Goal: Transaction & Acquisition: Book appointment/travel/reservation

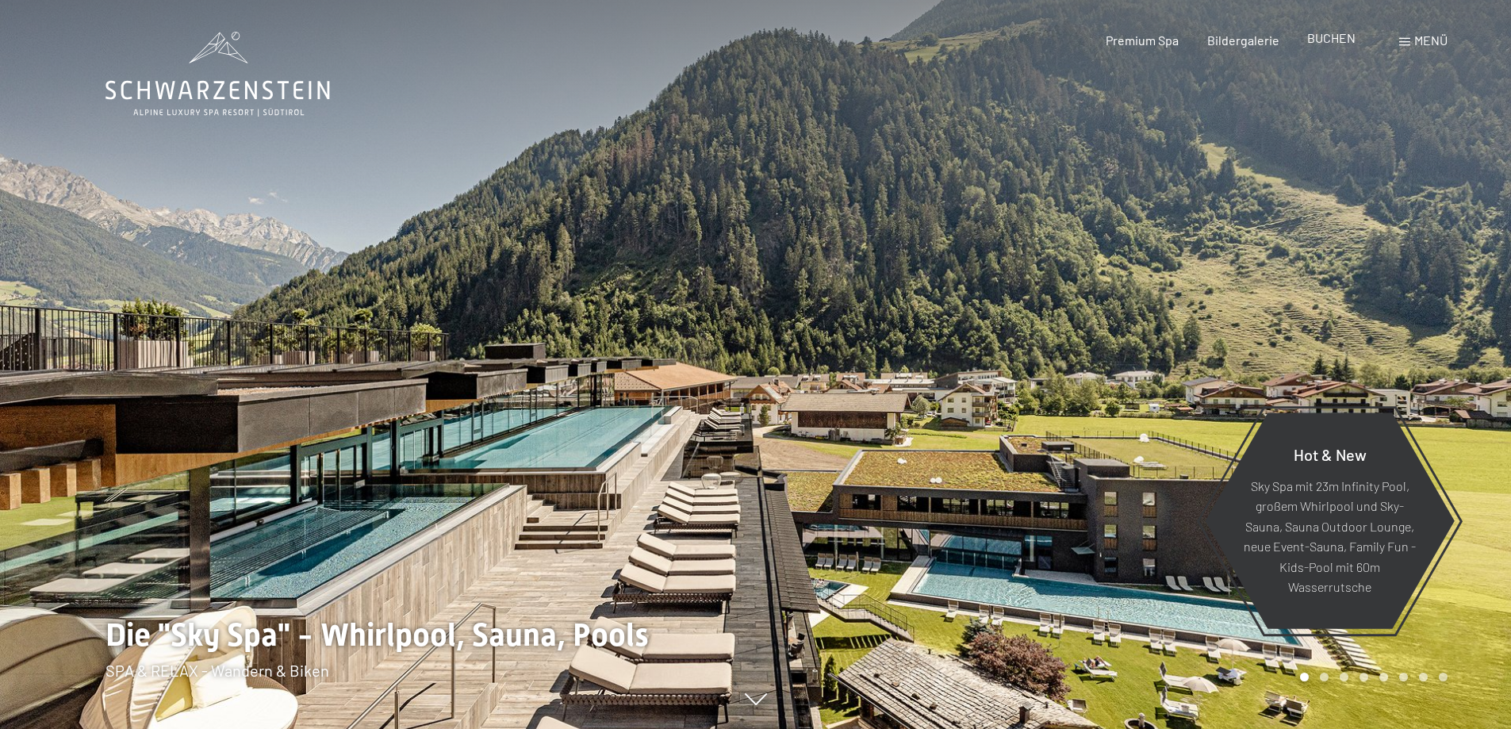
click at [1332, 40] on span "BUCHEN" at bounding box center [1331, 37] width 48 height 15
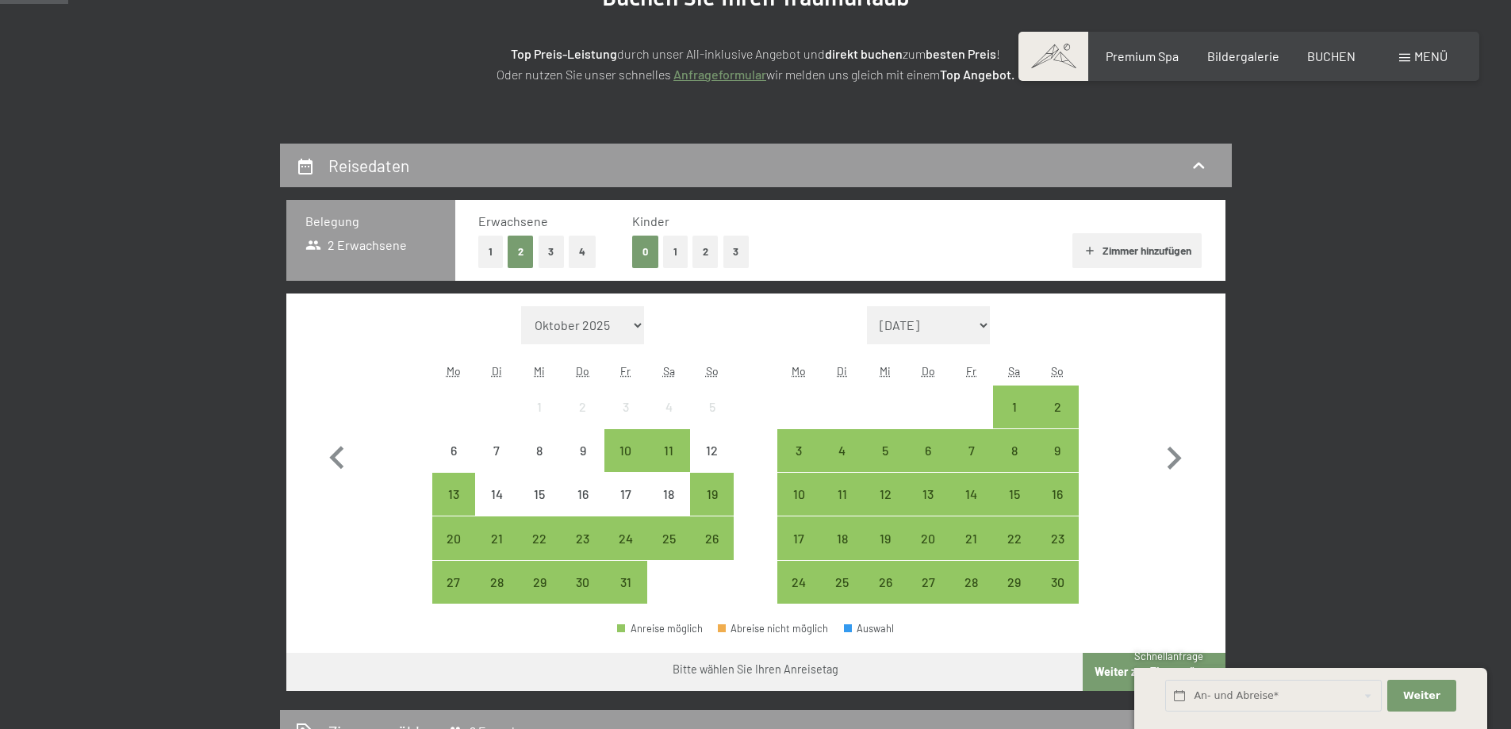
scroll to position [269, 0]
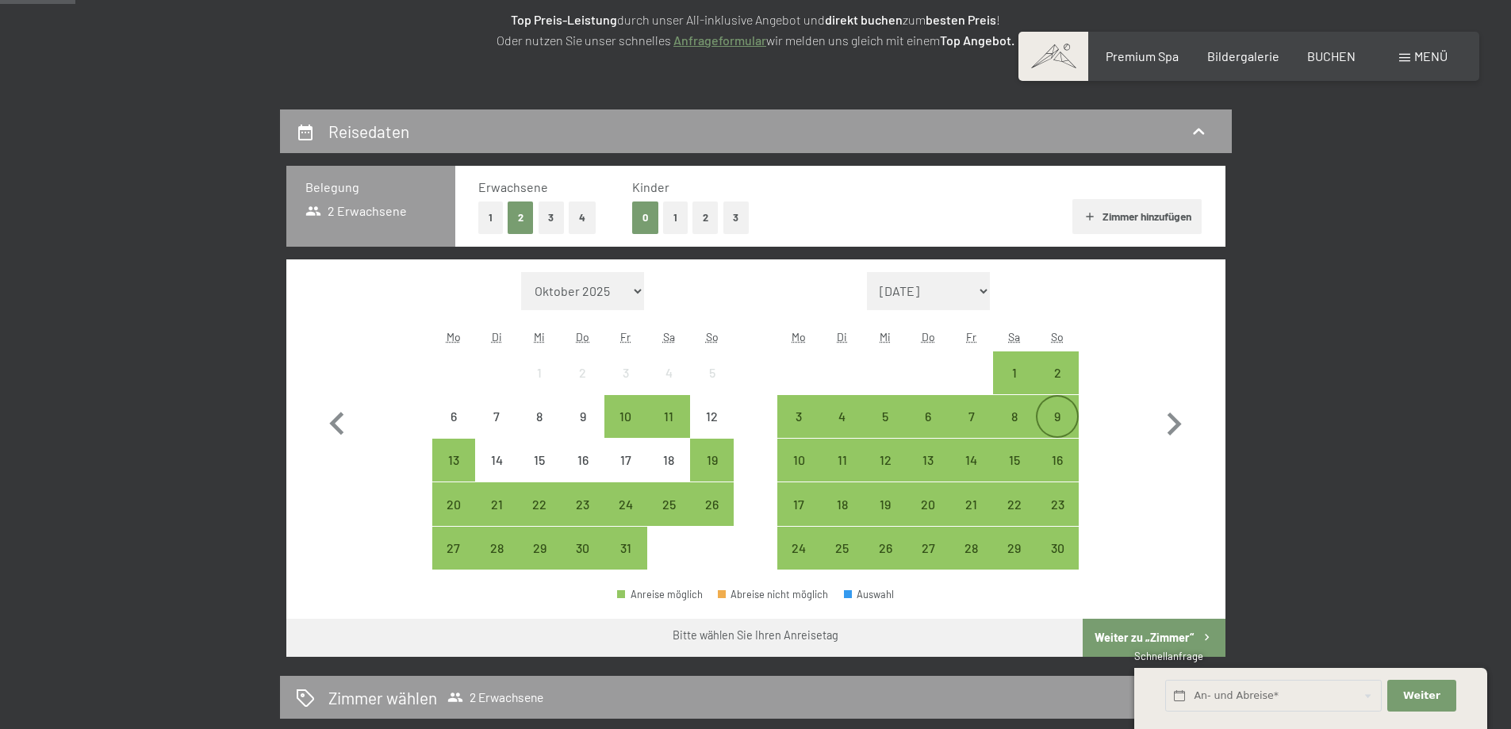
click at [1064, 415] on div "9" at bounding box center [1057, 430] width 40 height 40
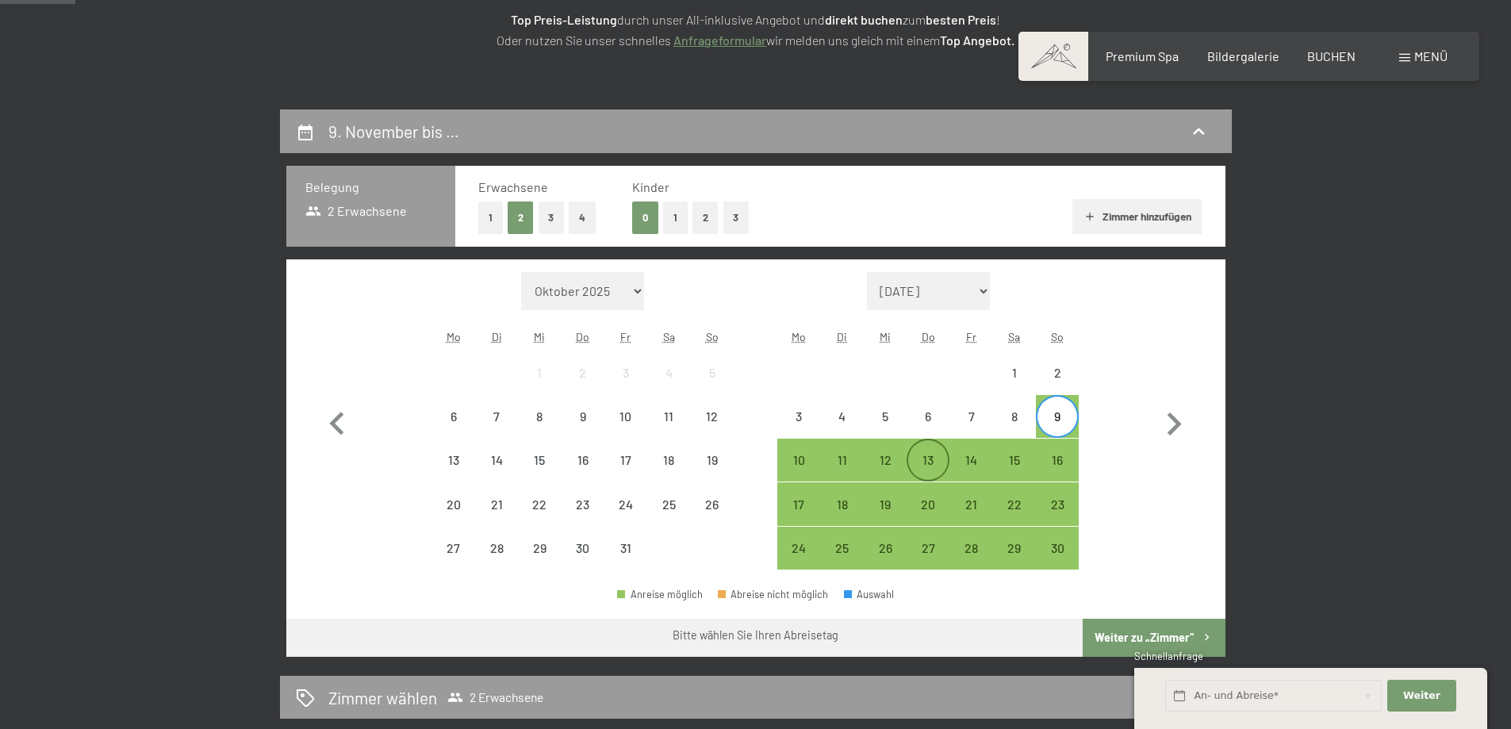
click at [921, 457] on div "13" at bounding box center [928, 474] width 40 height 40
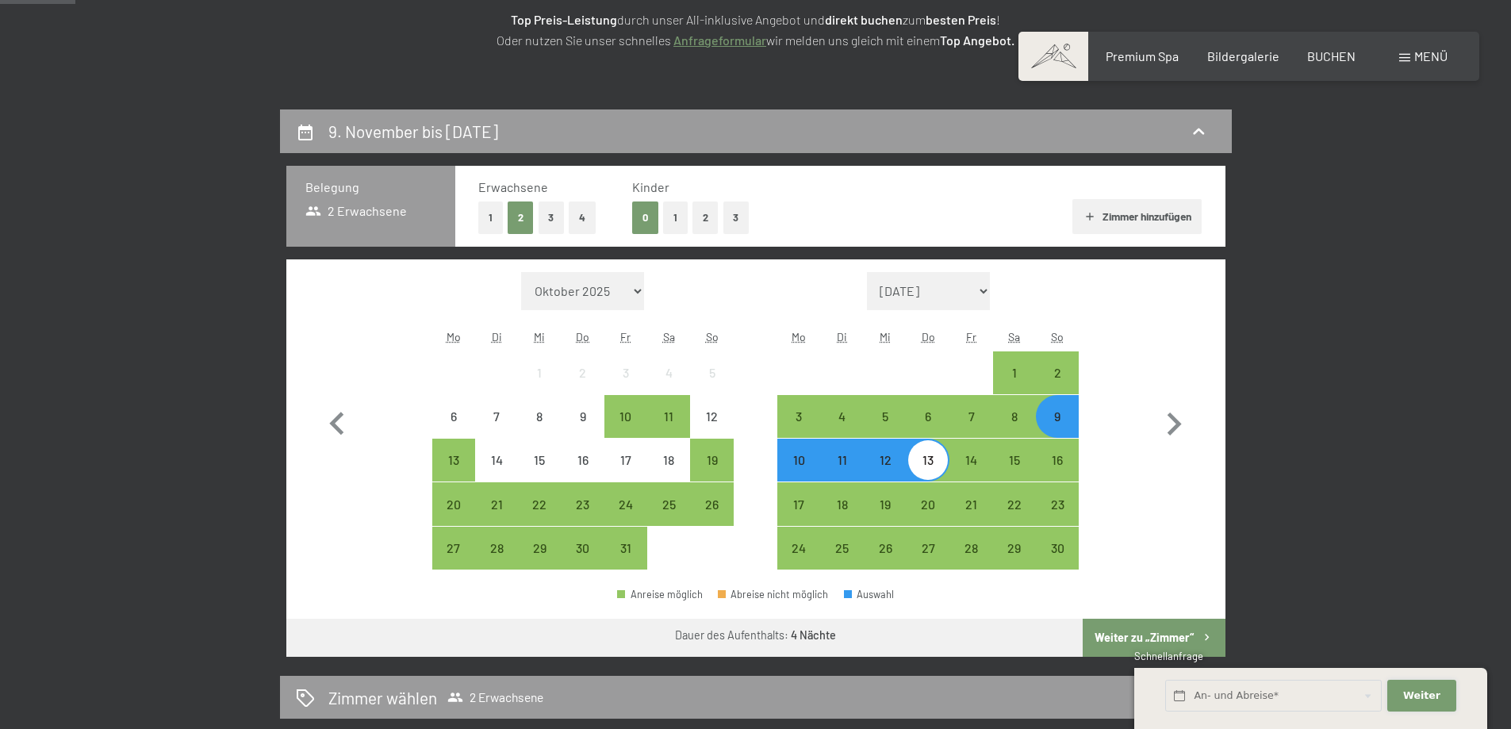
click at [1414, 696] on span "Weiter" at bounding box center [1421, 695] width 37 height 14
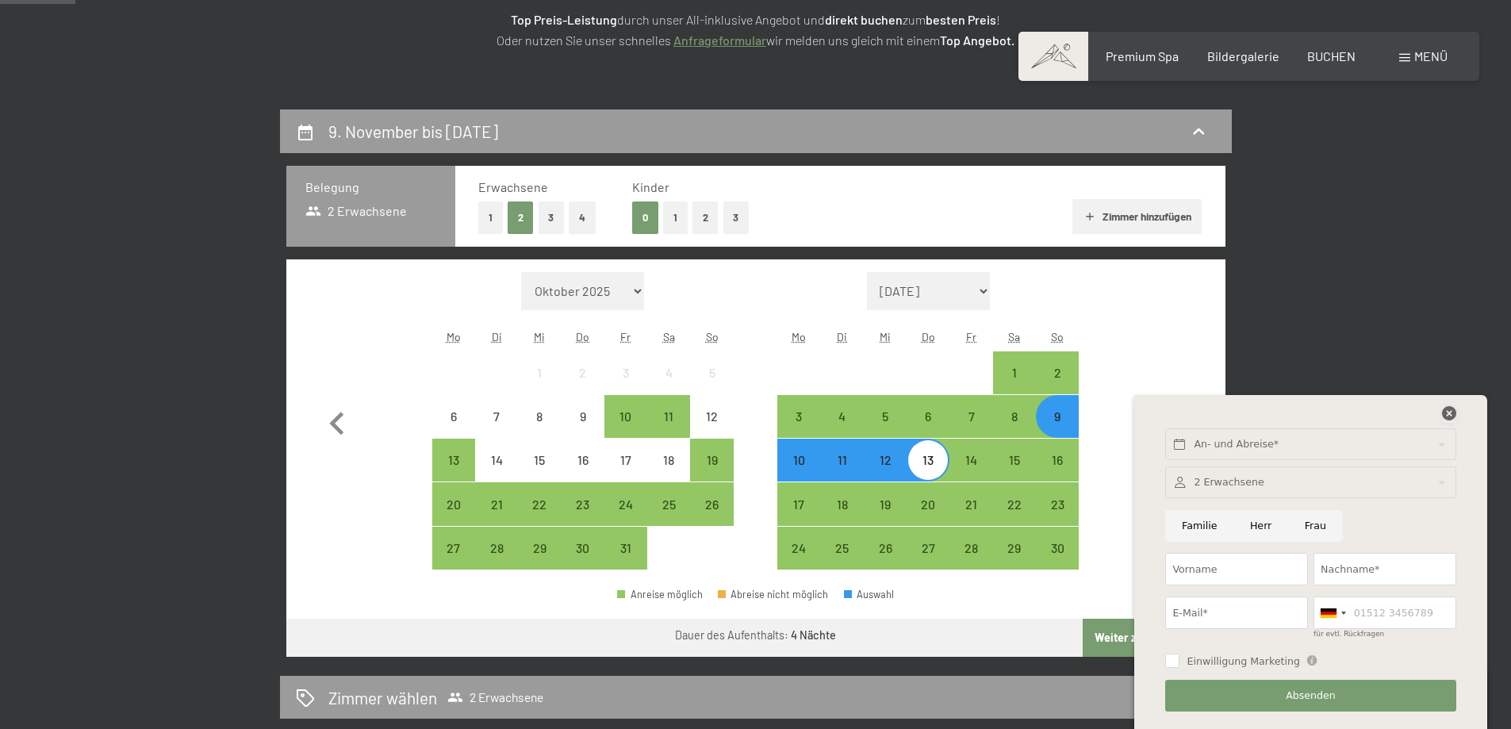
click at [1450, 411] on icon at bounding box center [1449, 413] width 14 height 14
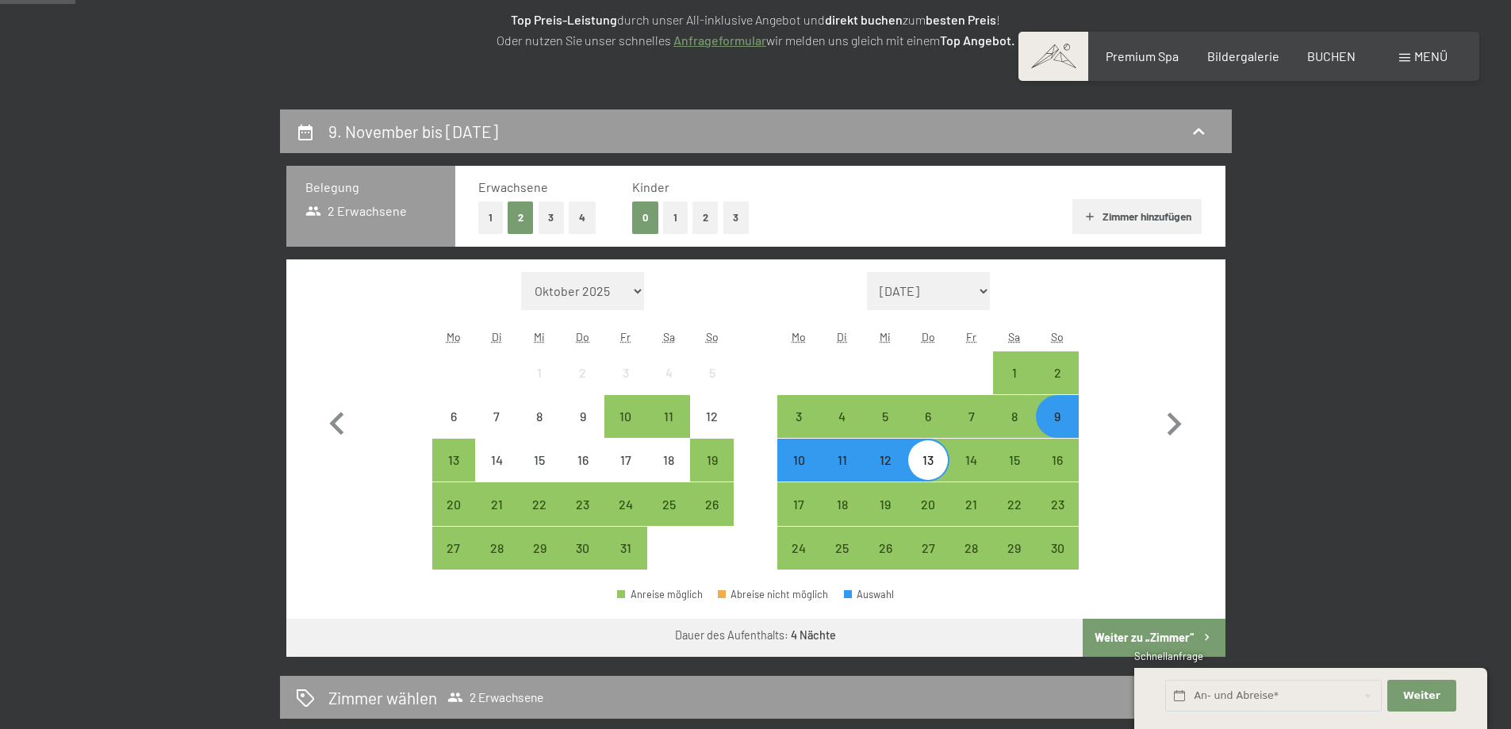
click at [1186, 634] on button "Weiter zu „Zimmer“" at bounding box center [1154, 638] width 142 height 38
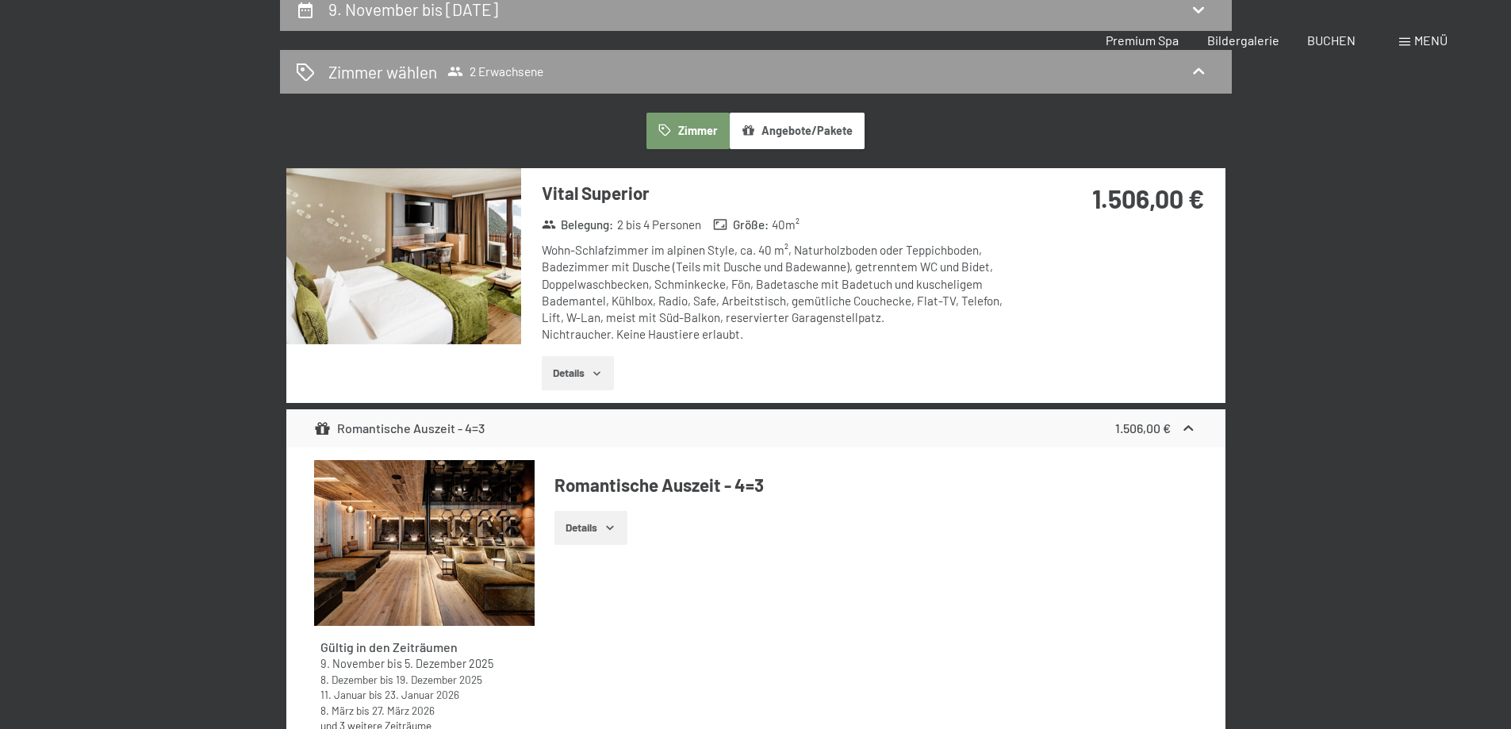
scroll to position [0, 0]
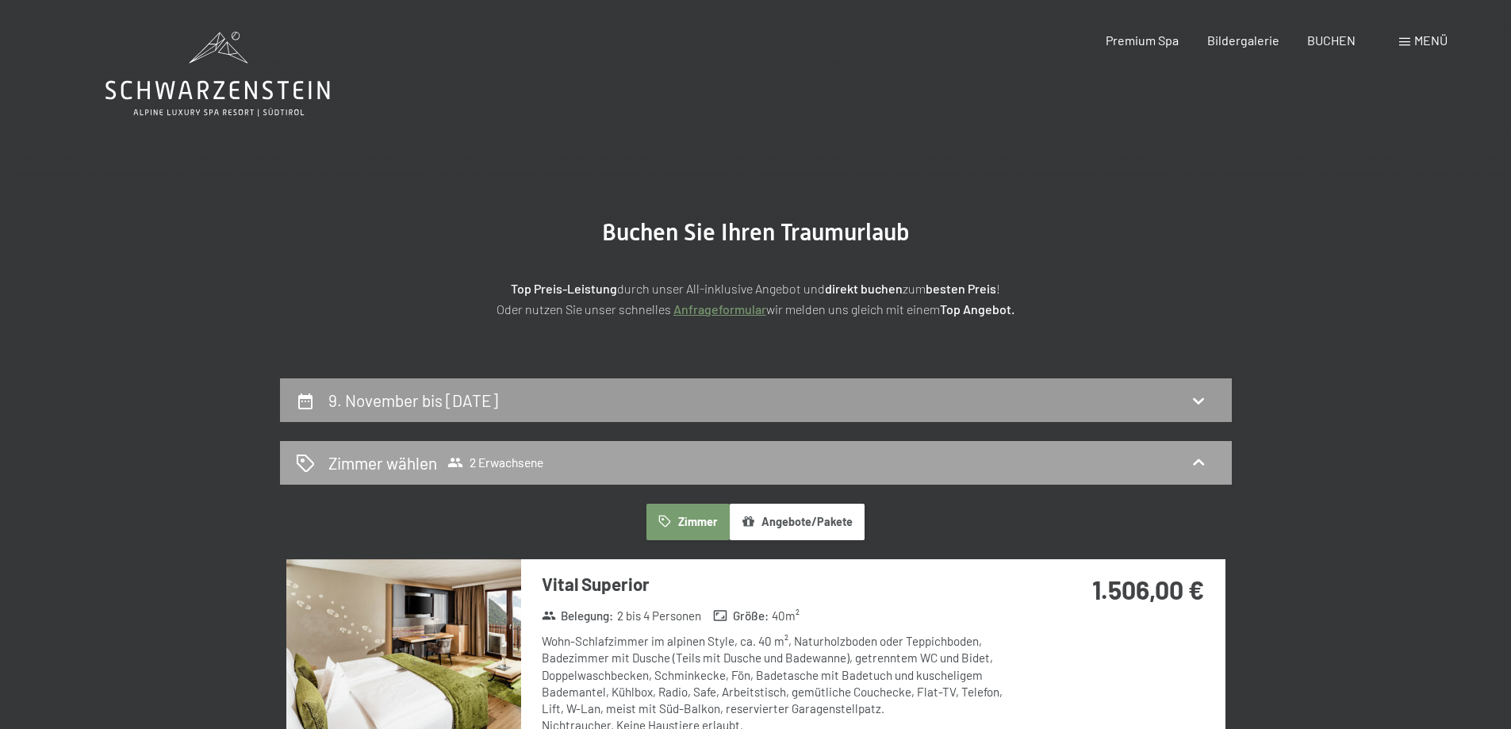
click at [494, 454] on span "Zimmer wählen 2 Erwachsene" at bounding box center [435, 462] width 215 height 23
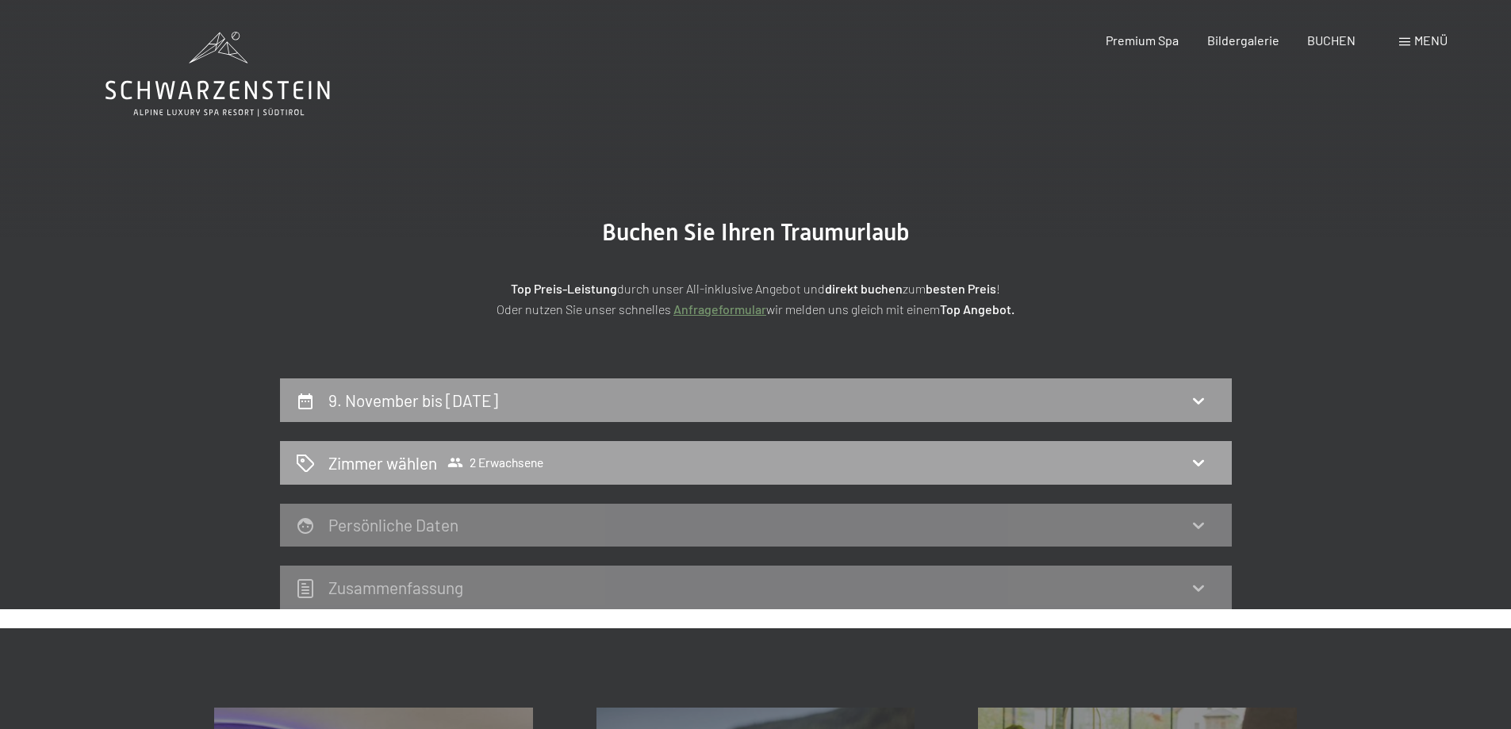
click at [494, 454] on span "Zimmer wählen 2 Erwachsene" at bounding box center [435, 462] width 215 height 23
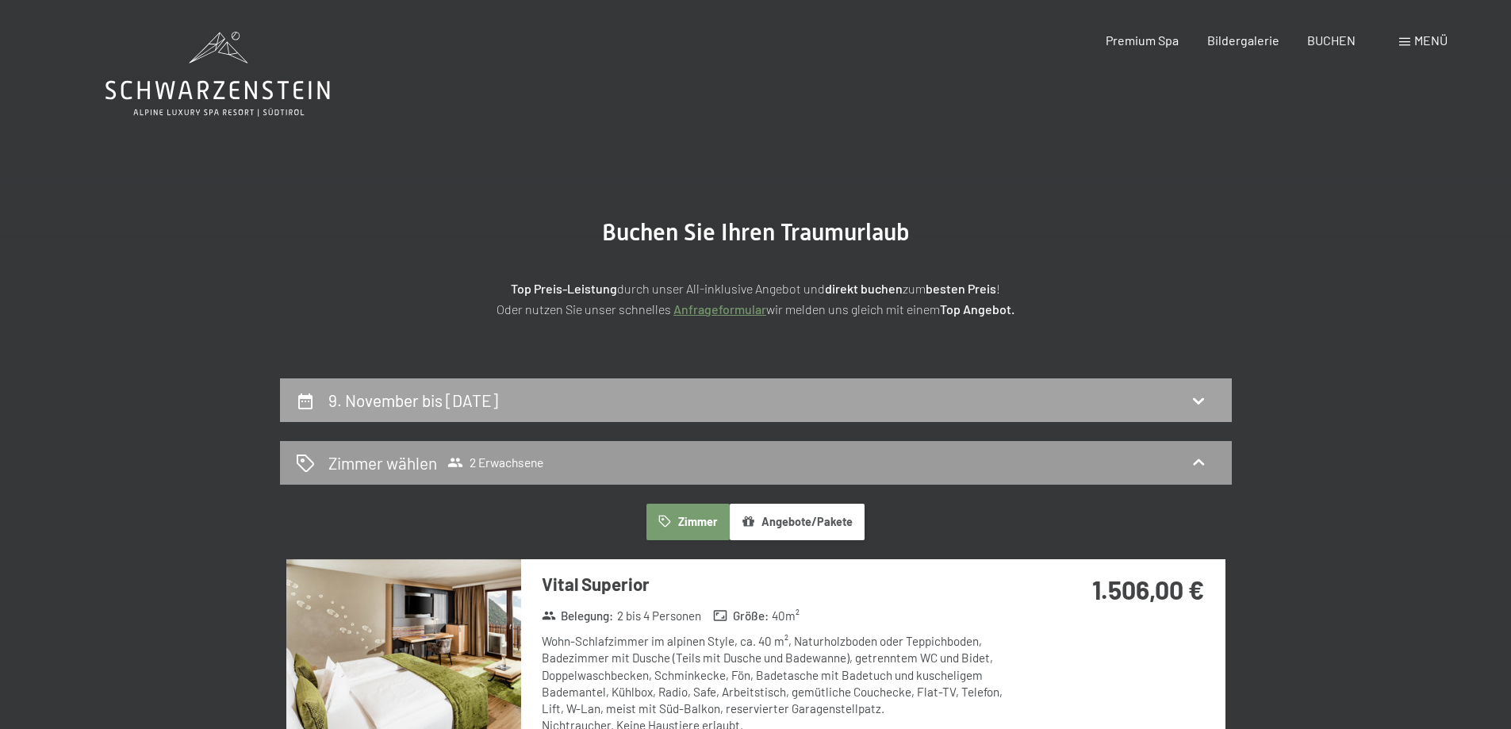
click at [498, 395] on h2 "9. November bis 13. November 2025" at bounding box center [413, 400] width 170 height 20
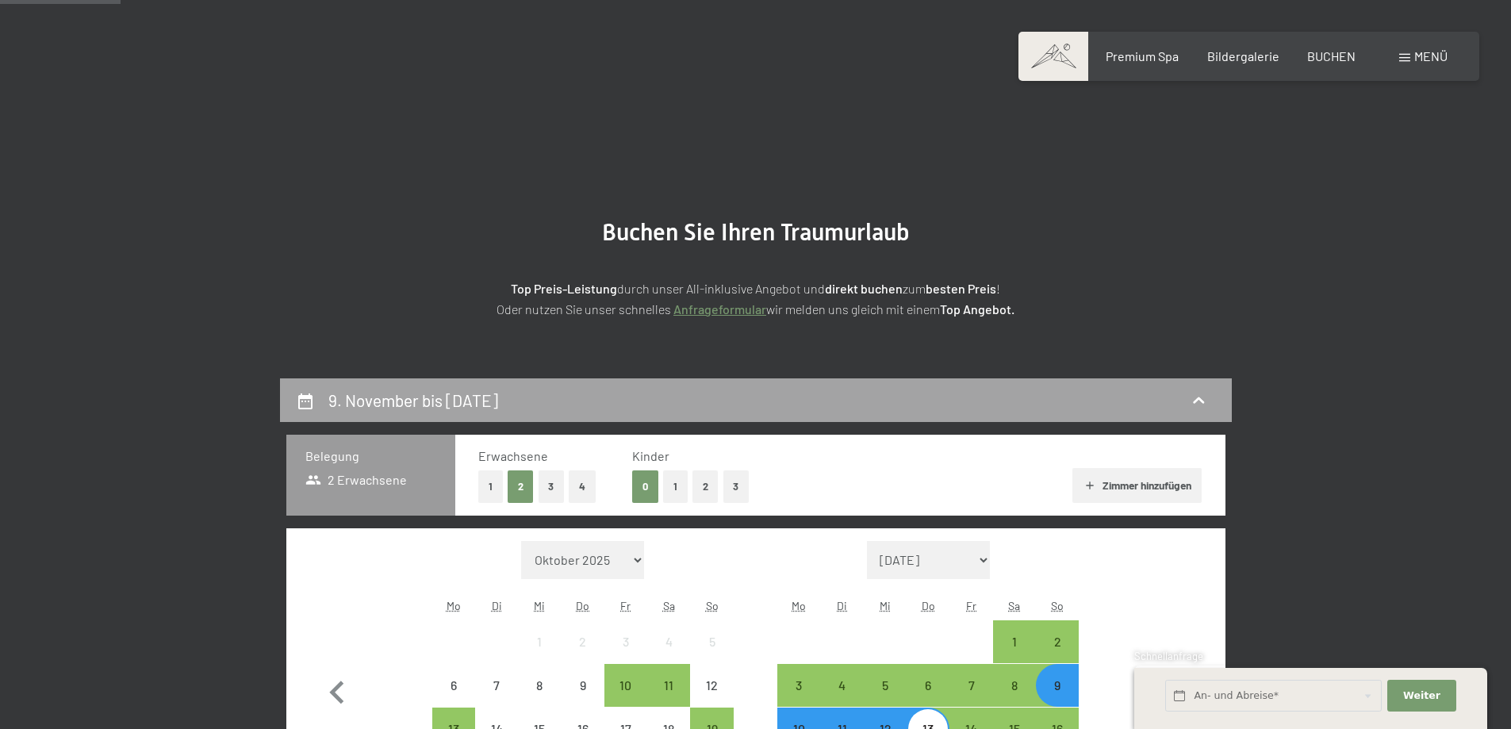
scroll to position [378, 0]
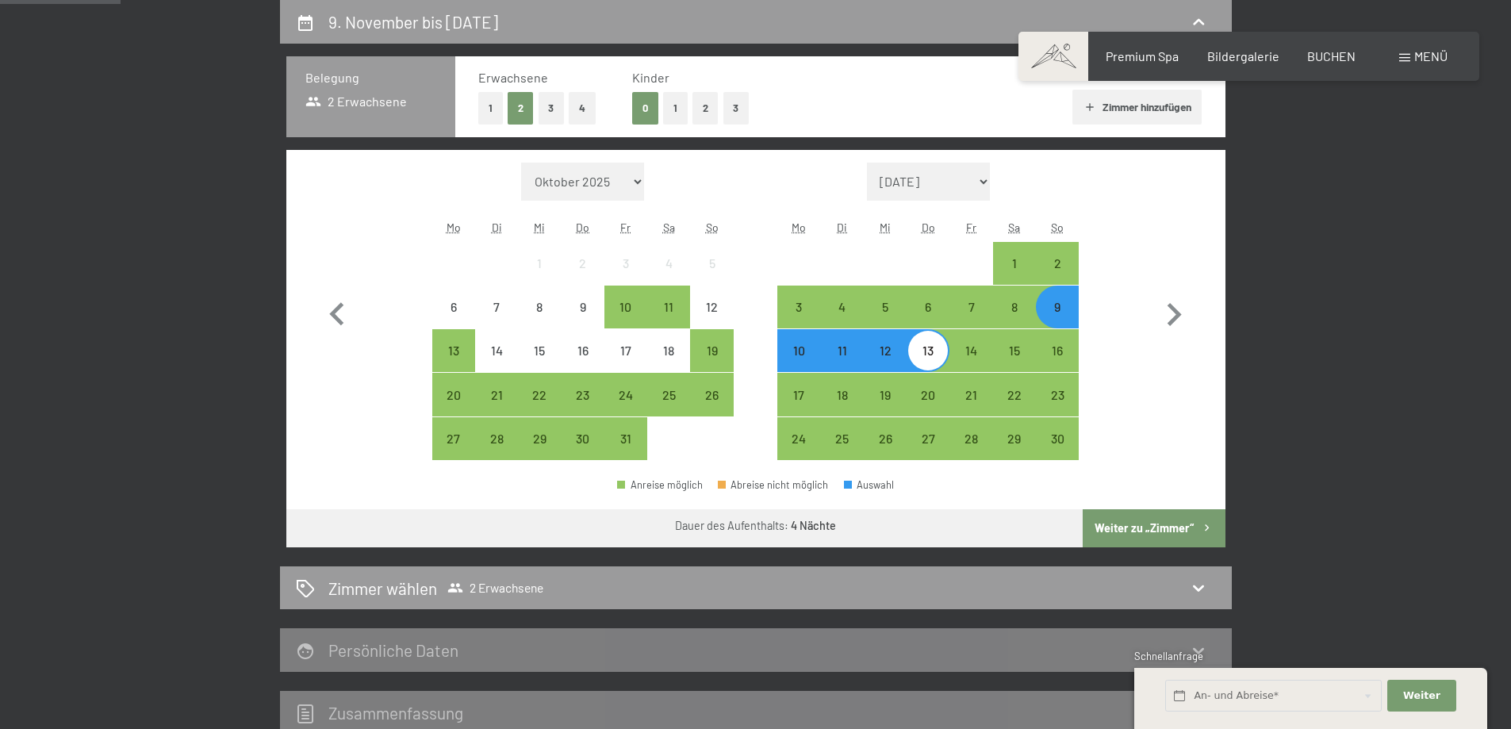
click at [1060, 302] on div "9" at bounding box center [1057, 321] width 40 height 40
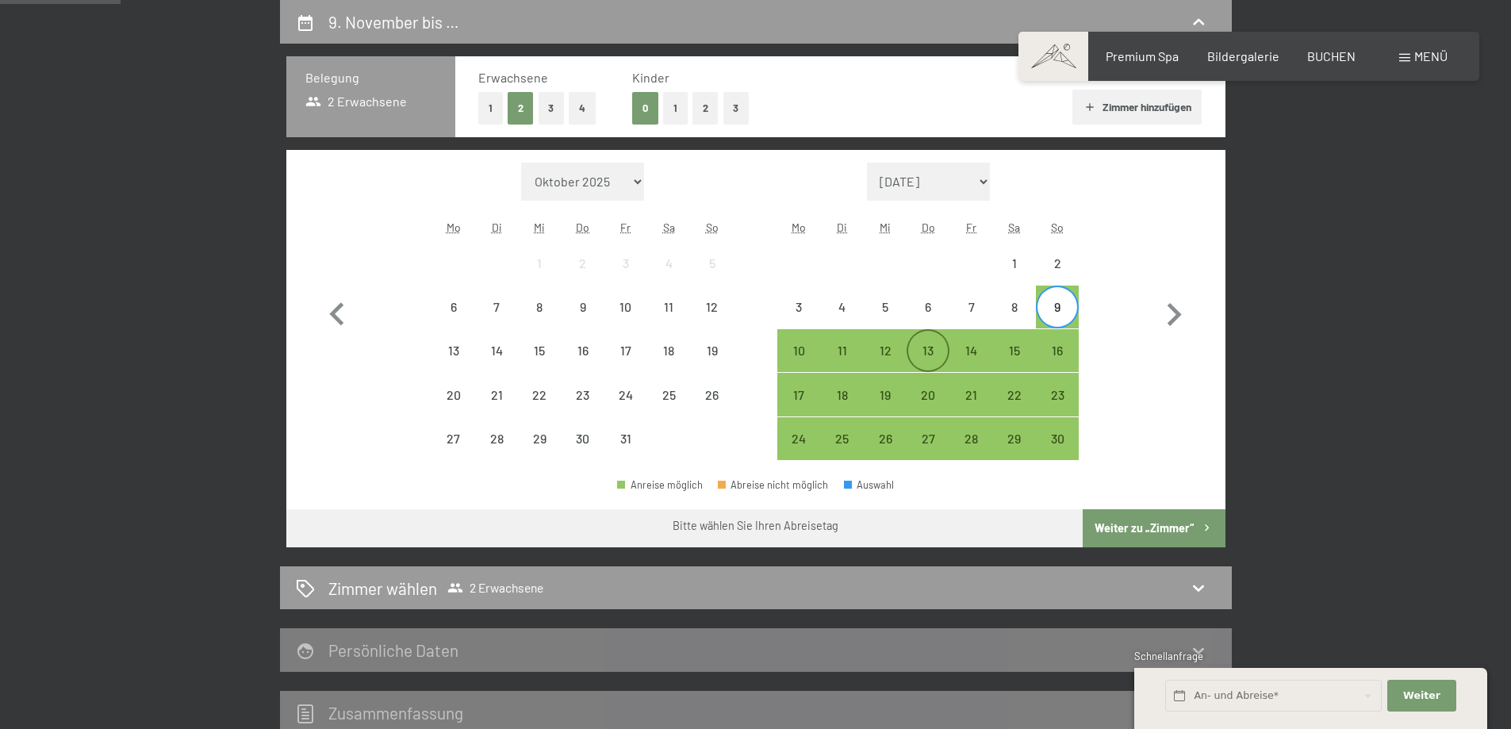
click at [926, 347] on div "13" at bounding box center [928, 364] width 40 height 40
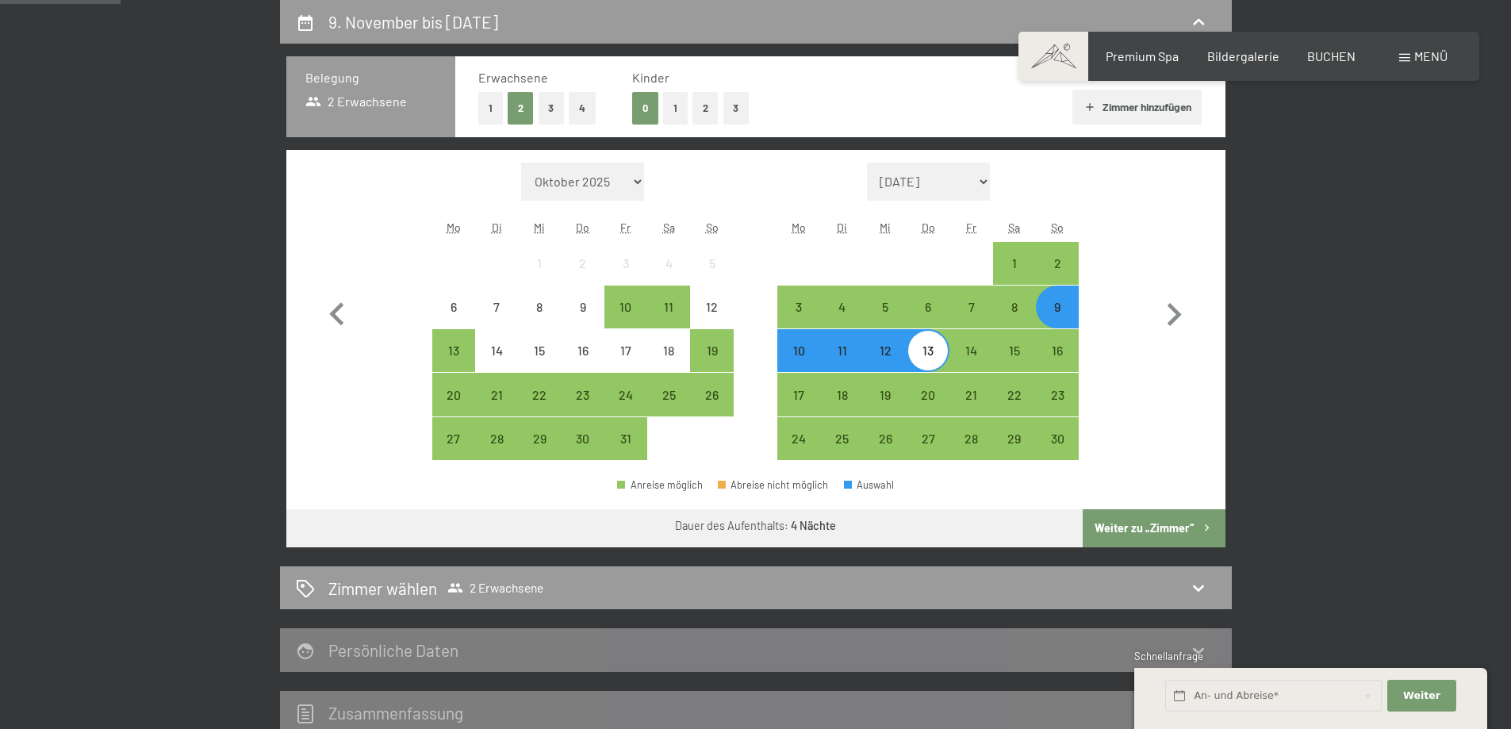
click at [926, 352] on div "13" at bounding box center [928, 364] width 40 height 40
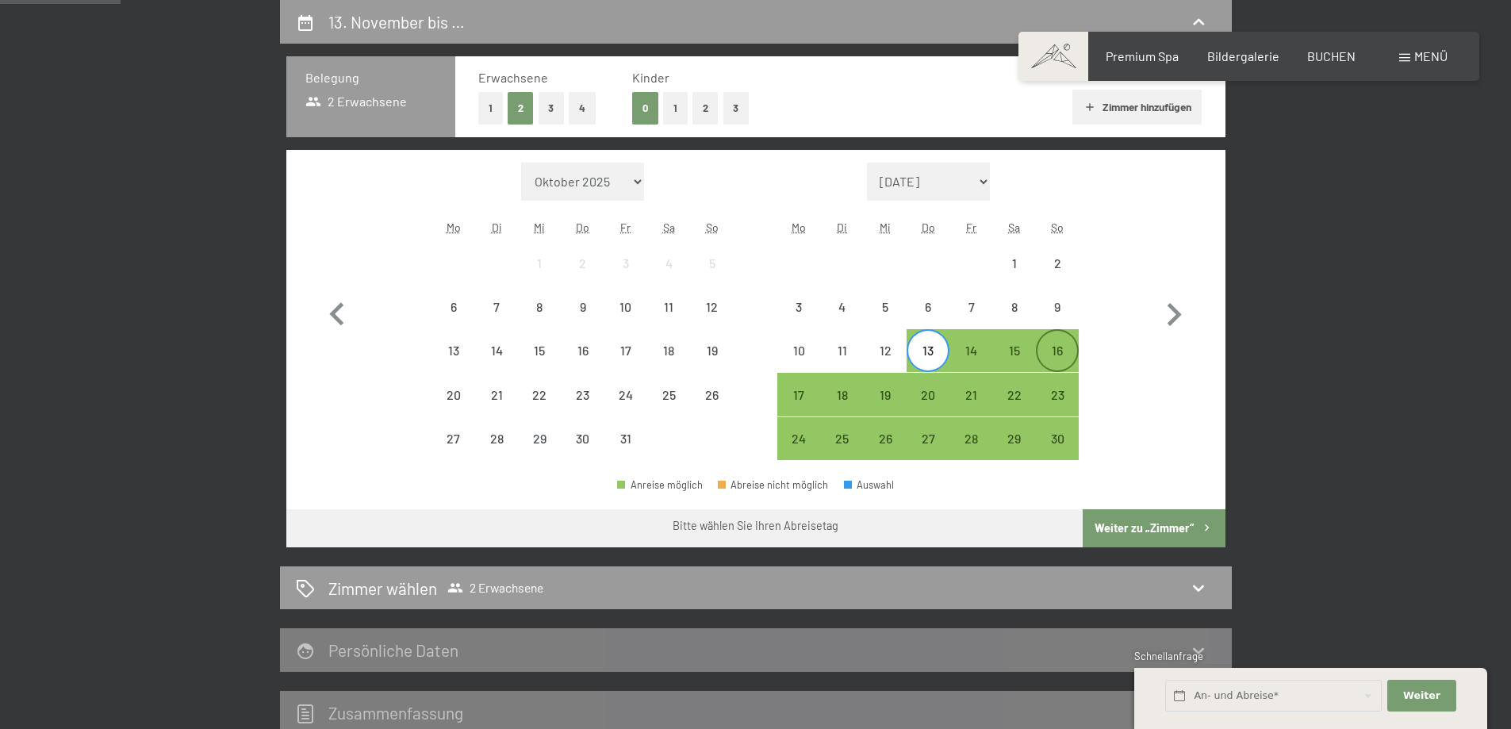
click at [1059, 341] on div "16" at bounding box center [1057, 351] width 40 height 40
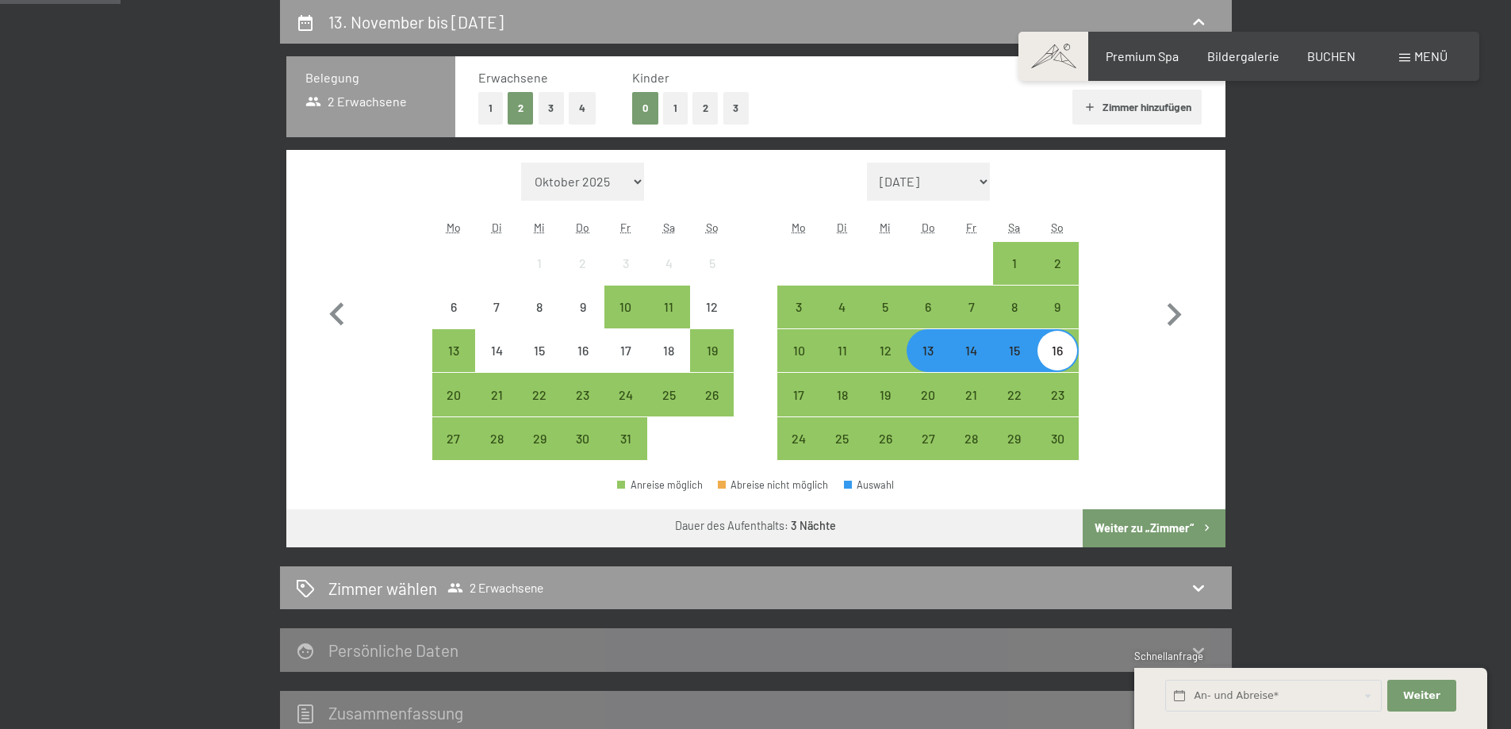
click at [1140, 525] on button "Weiter zu „Zimmer“" at bounding box center [1154, 528] width 142 height 38
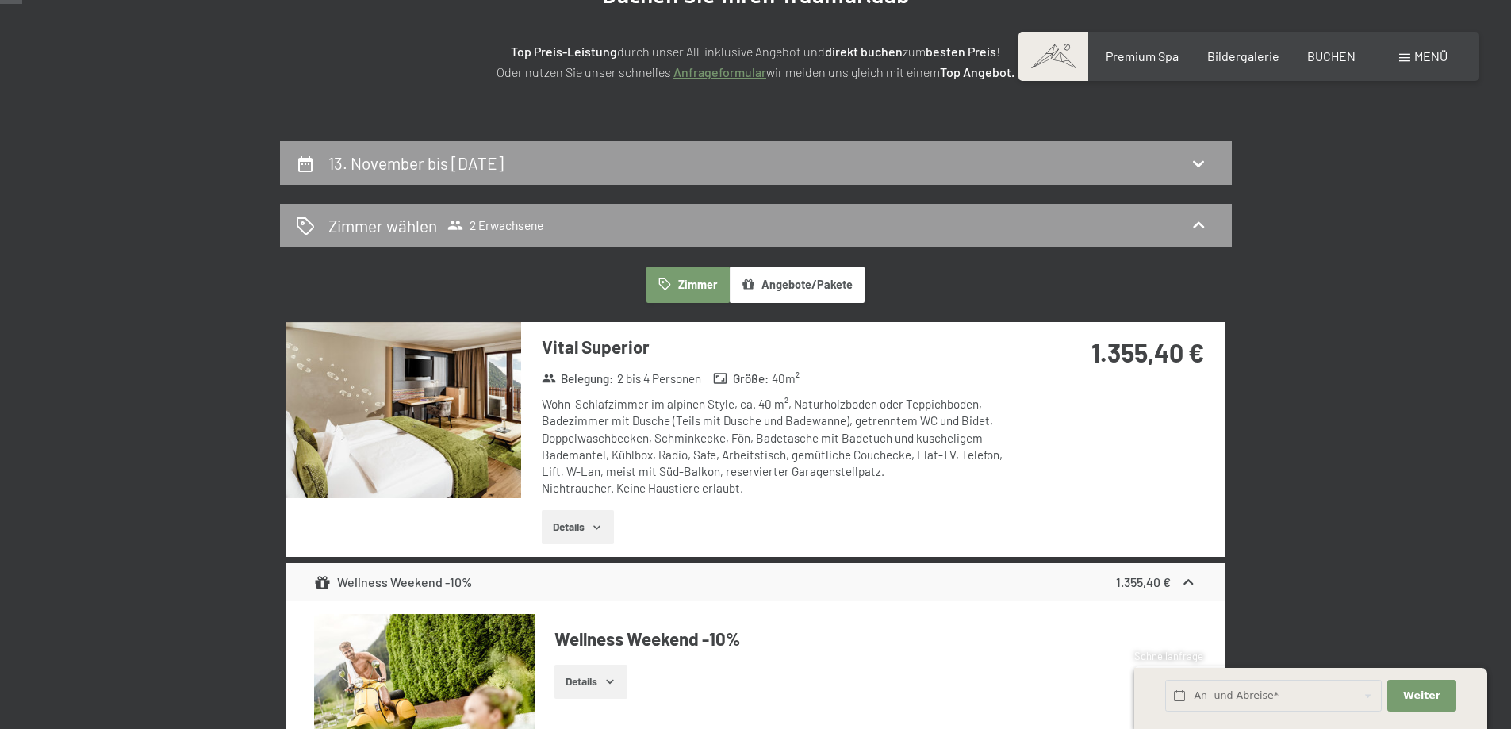
scroll to position [40, 0]
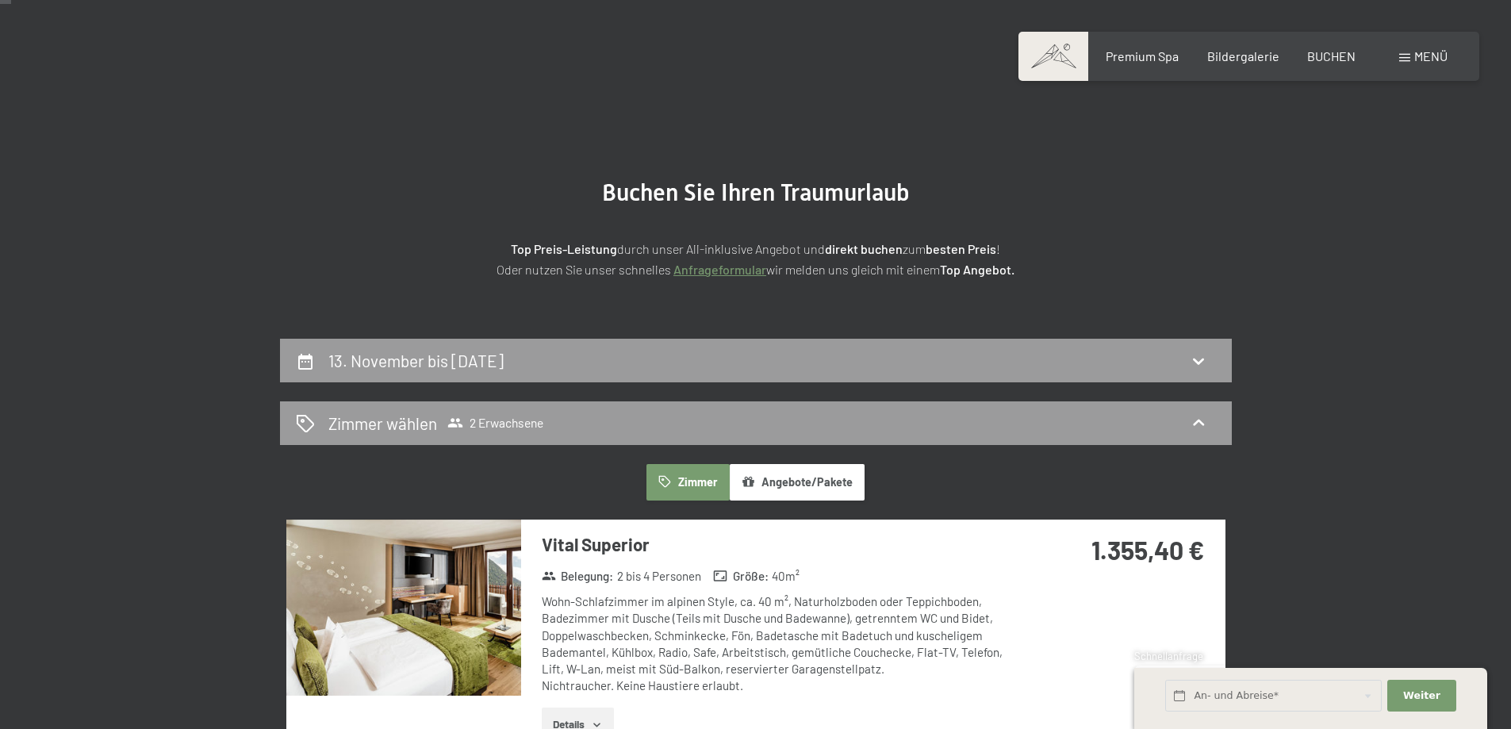
drag, startPoint x: 723, startPoint y: 357, endPoint x: 739, endPoint y: 351, distance: 17.8
click at [729, 355] on div "13. November bis 16. November 2025" at bounding box center [756, 360] width 920 height 23
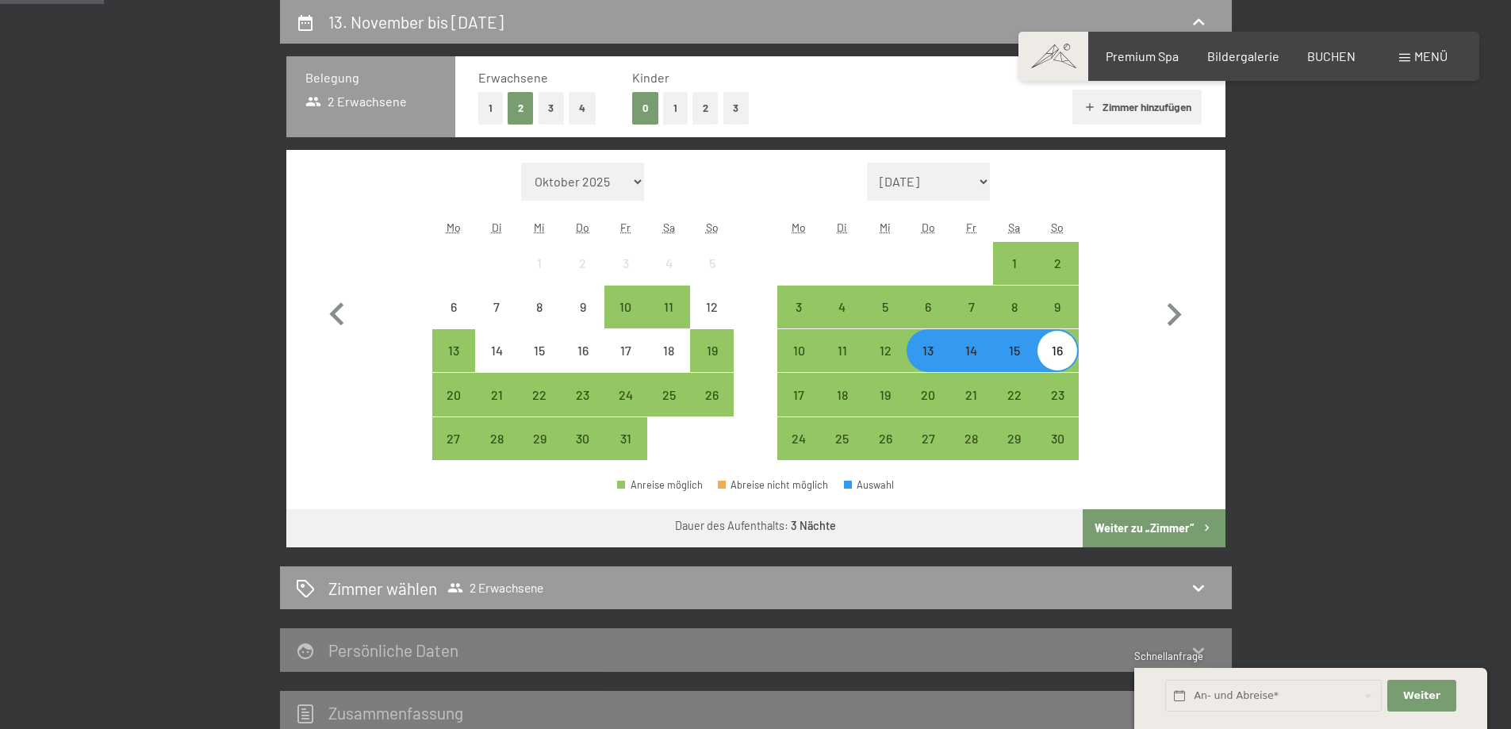
click at [704, 108] on button "2" at bounding box center [705, 108] width 26 height 33
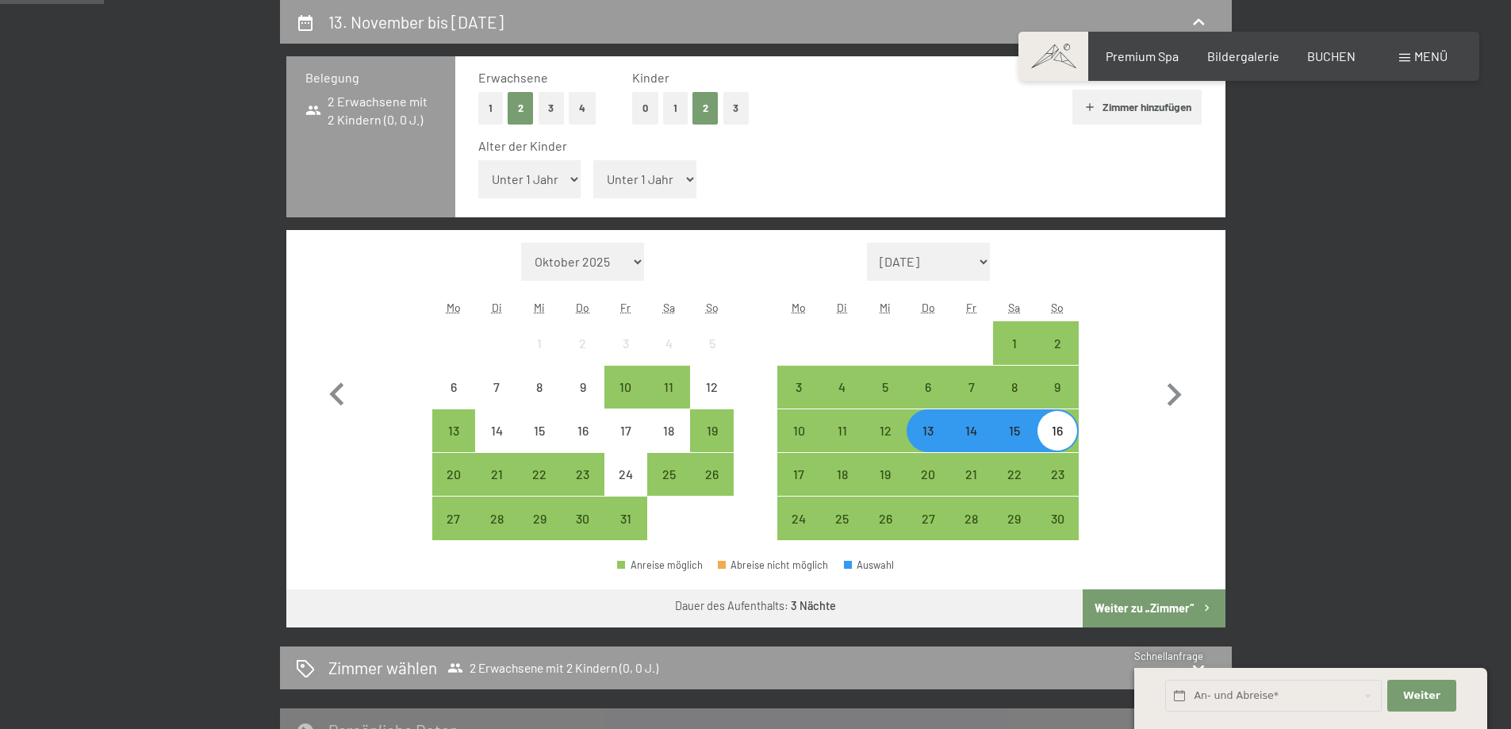
click at [1157, 606] on button "Weiter zu „Zimmer“" at bounding box center [1154, 608] width 142 height 38
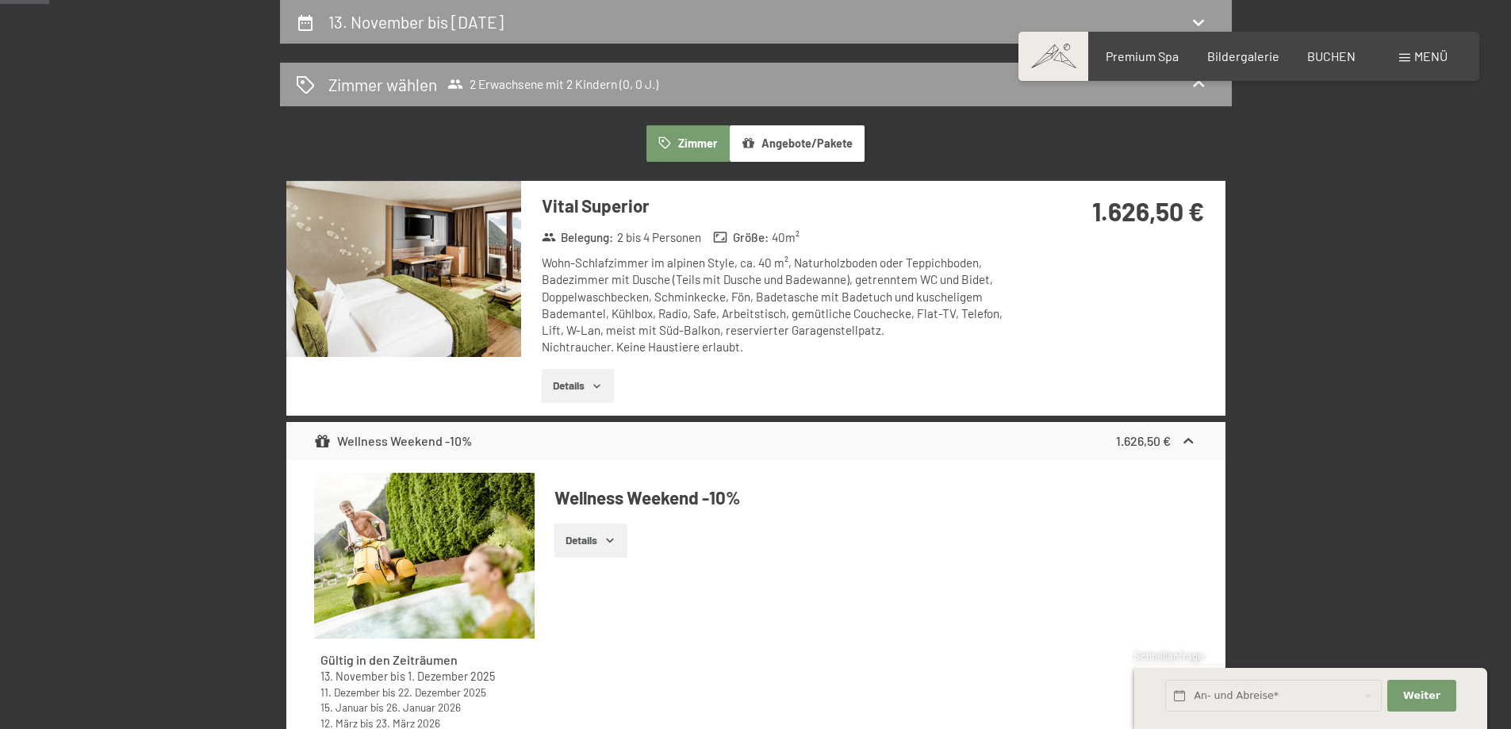
scroll to position [0, 0]
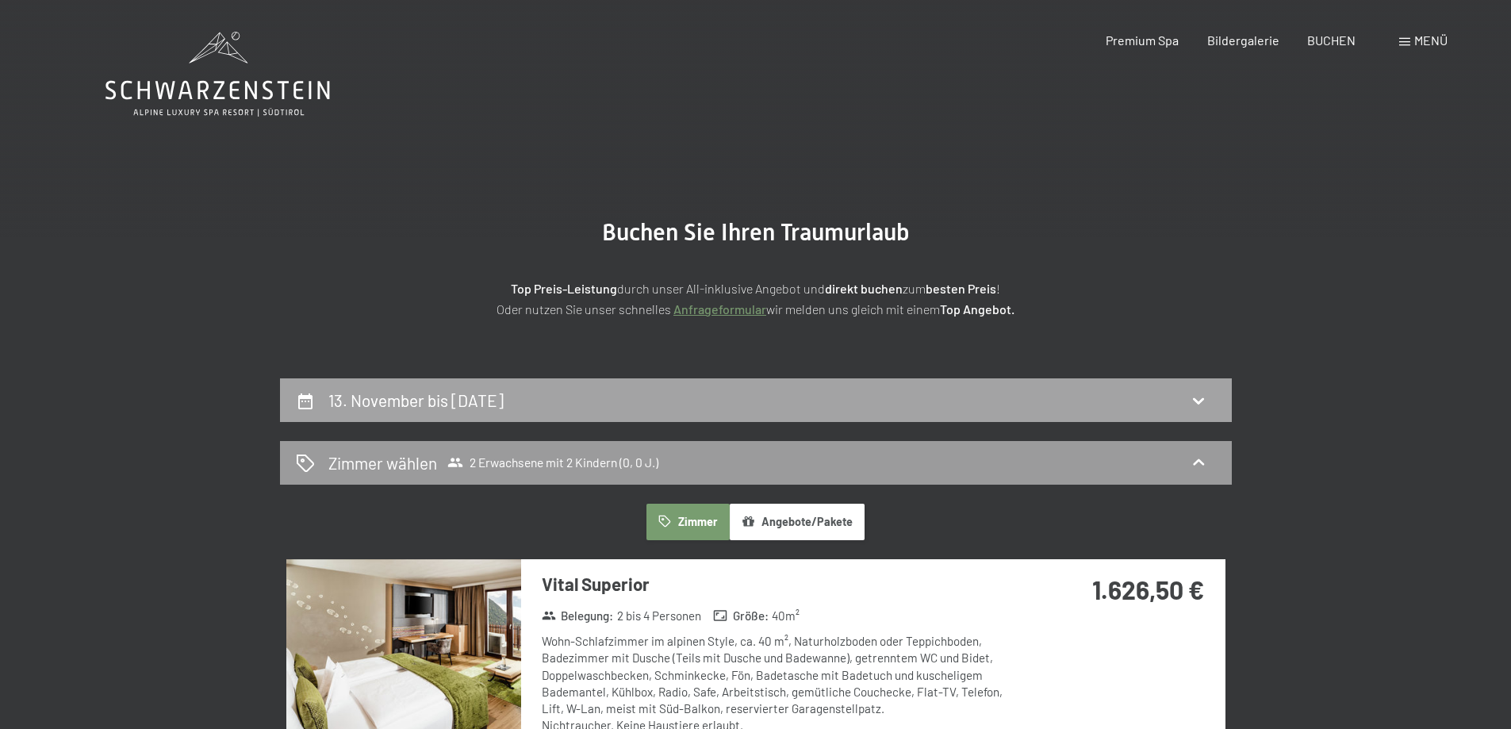
click at [504, 394] on h2 "13. November bis 16. November 2025" at bounding box center [415, 400] width 175 height 20
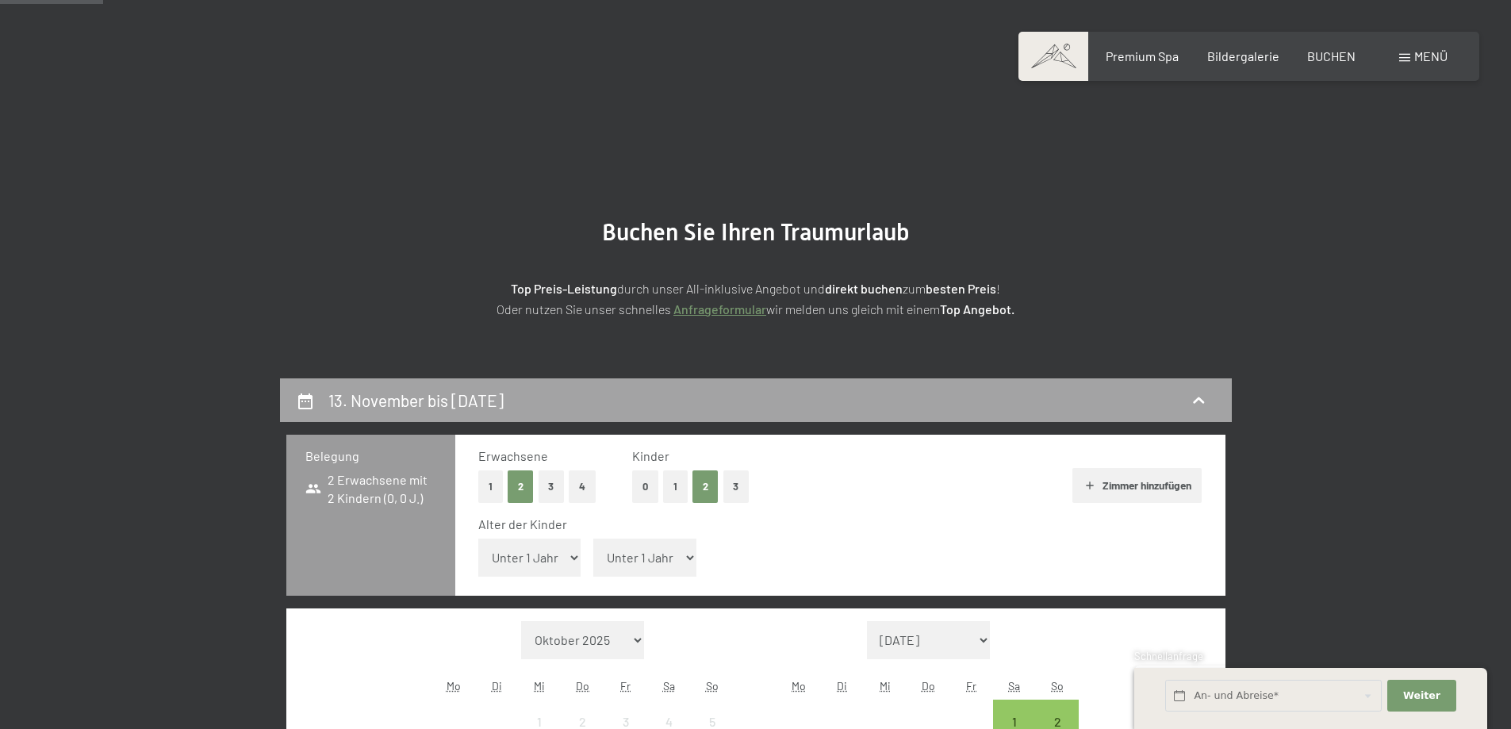
scroll to position [378, 0]
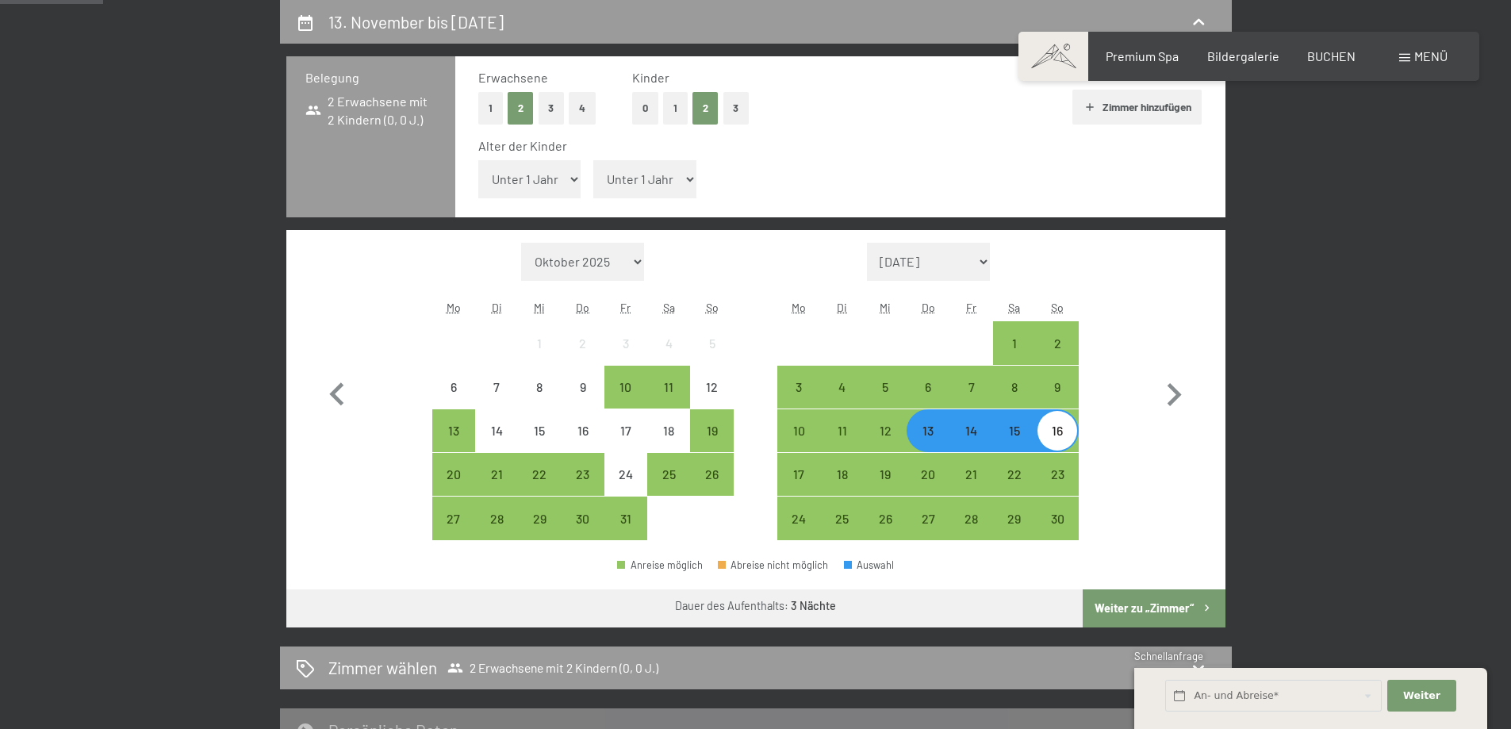
click at [934, 437] on div "13" at bounding box center [928, 444] width 40 height 40
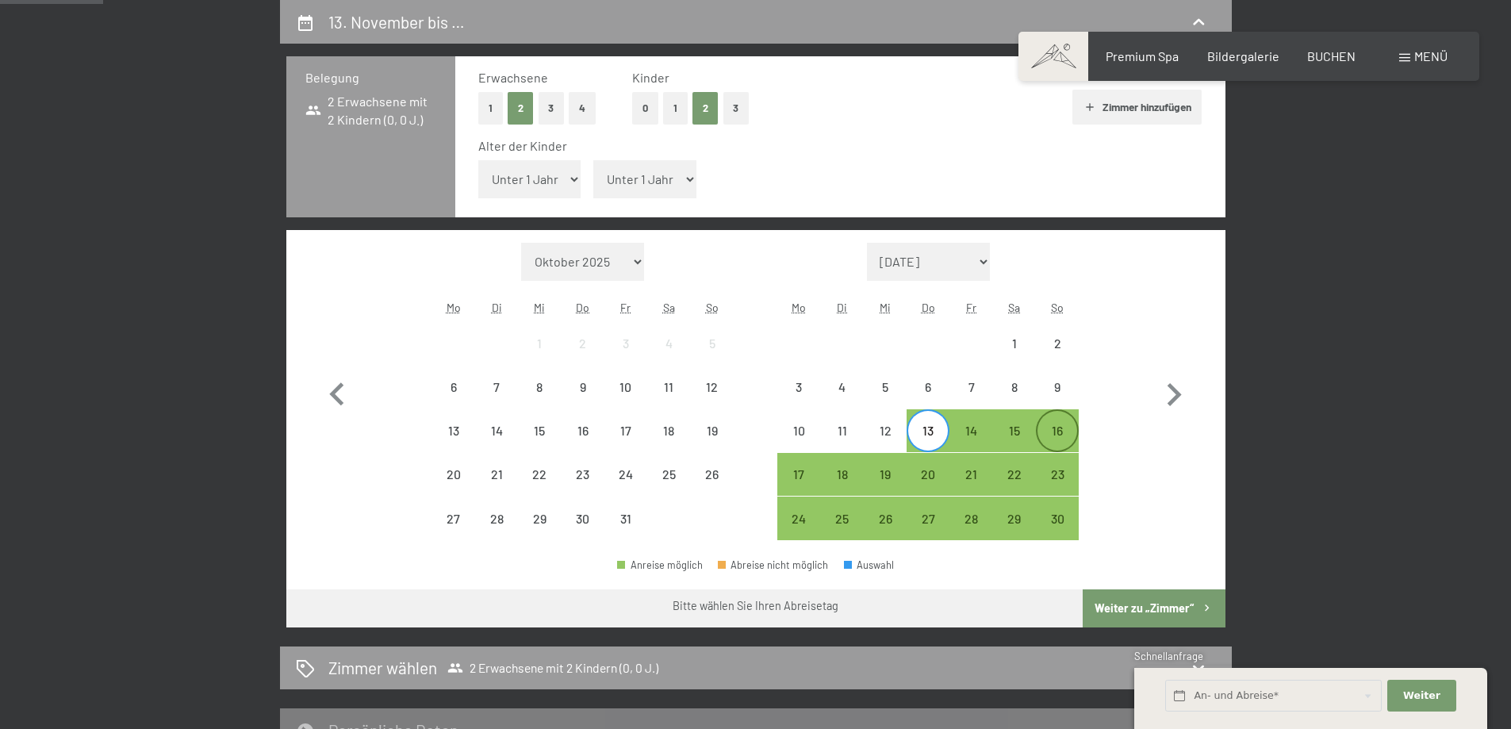
click at [1060, 439] on div "16" at bounding box center [1057, 444] width 40 height 40
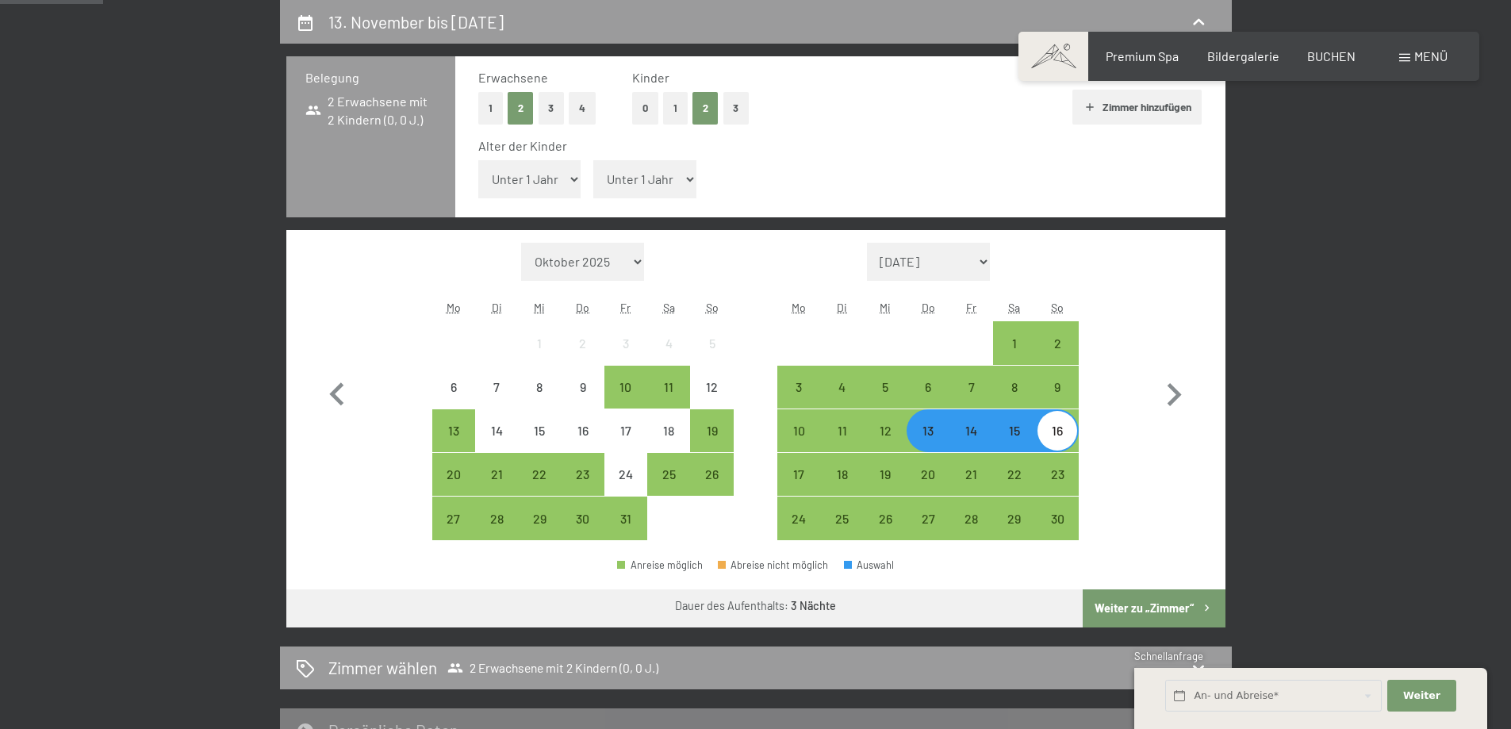
click at [575, 182] on select "Unter 1 Jahr 1 Jahr 2 Jahre 3 Jahre 4 Jahre 5 Jahre 6 Jahre 7 Jahre 8 Jahre 9 J…" at bounding box center [529, 179] width 103 height 38
select select "4"
click at [478, 160] on select "Unter 1 Jahr 1 Jahr 2 Jahre 3 Jahre 4 Jahre 5 Jahre 6 Jahre 7 Jahre 8 Jahre 9 J…" at bounding box center [529, 179] width 103 height 38
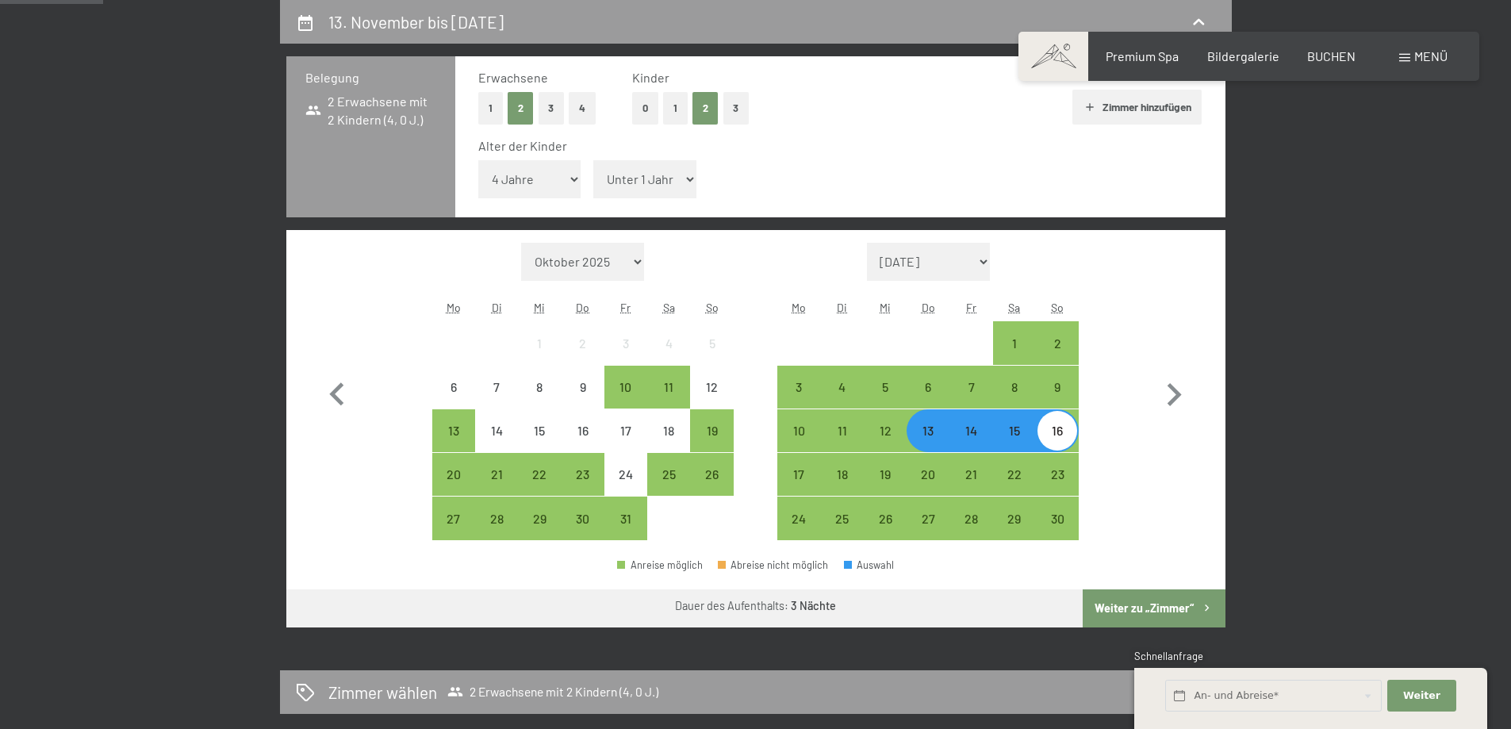
click at [684, 180] on select "Unter 1 Jahr 1 Jahr 2 Jahre 3 Jahre 4 Jahre 5 Jahre 6 Jahre 7 Jahre 8 Jahre 9 J…" at bounding box center [644, 179] width 103 height 38
select select "2"
click at [593, 160] on select "Unter 1 Jahr 1 Jahr 2 Jahre 3 Jahre 4 Jahre 5 Jahre 6 Jahre 7 Jahre 8 Jahre 9 J…" at bounding box center [644, 179] width 103 height 38
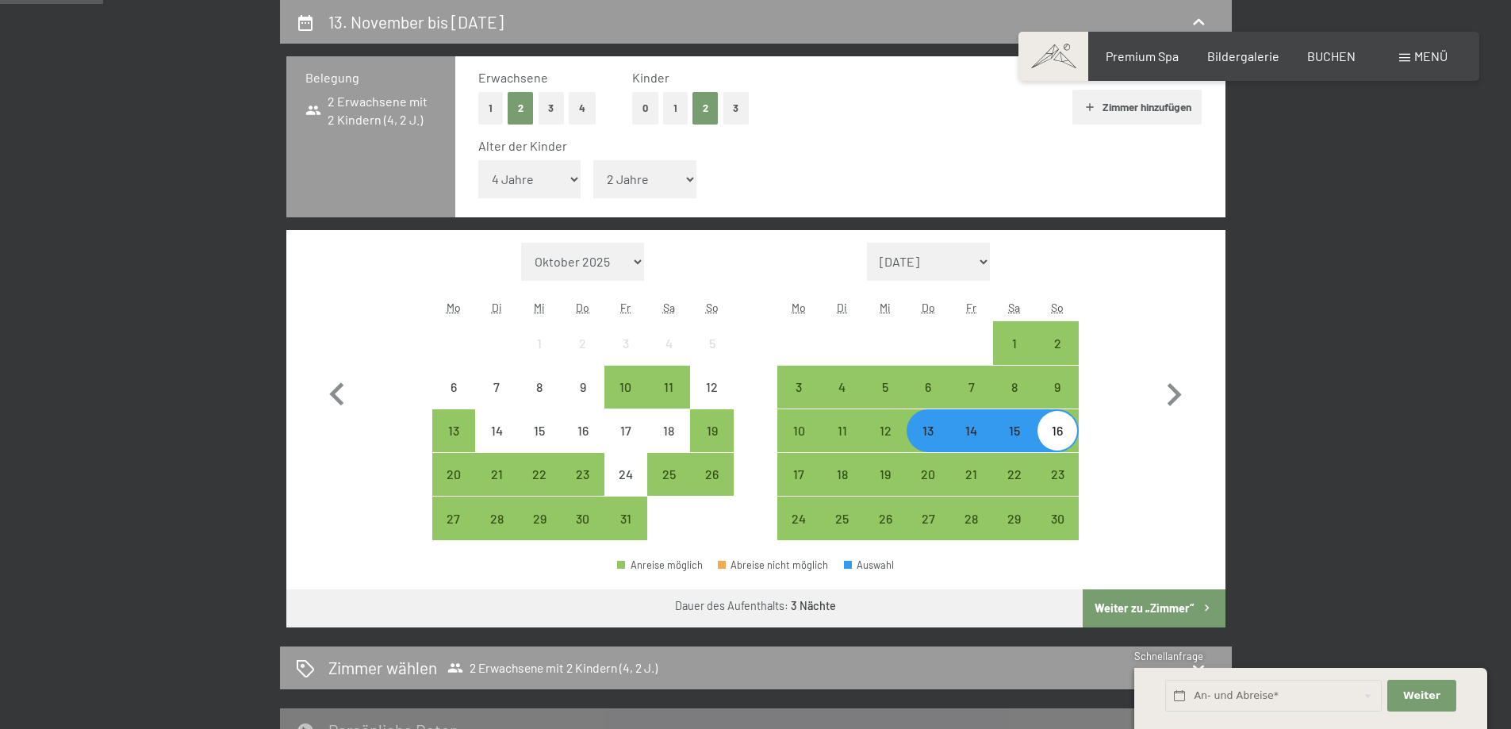
click at [1129, 604] on button "Weiter zu „Zimmer“" at bounding box center [1154, 608] width 142 height 38
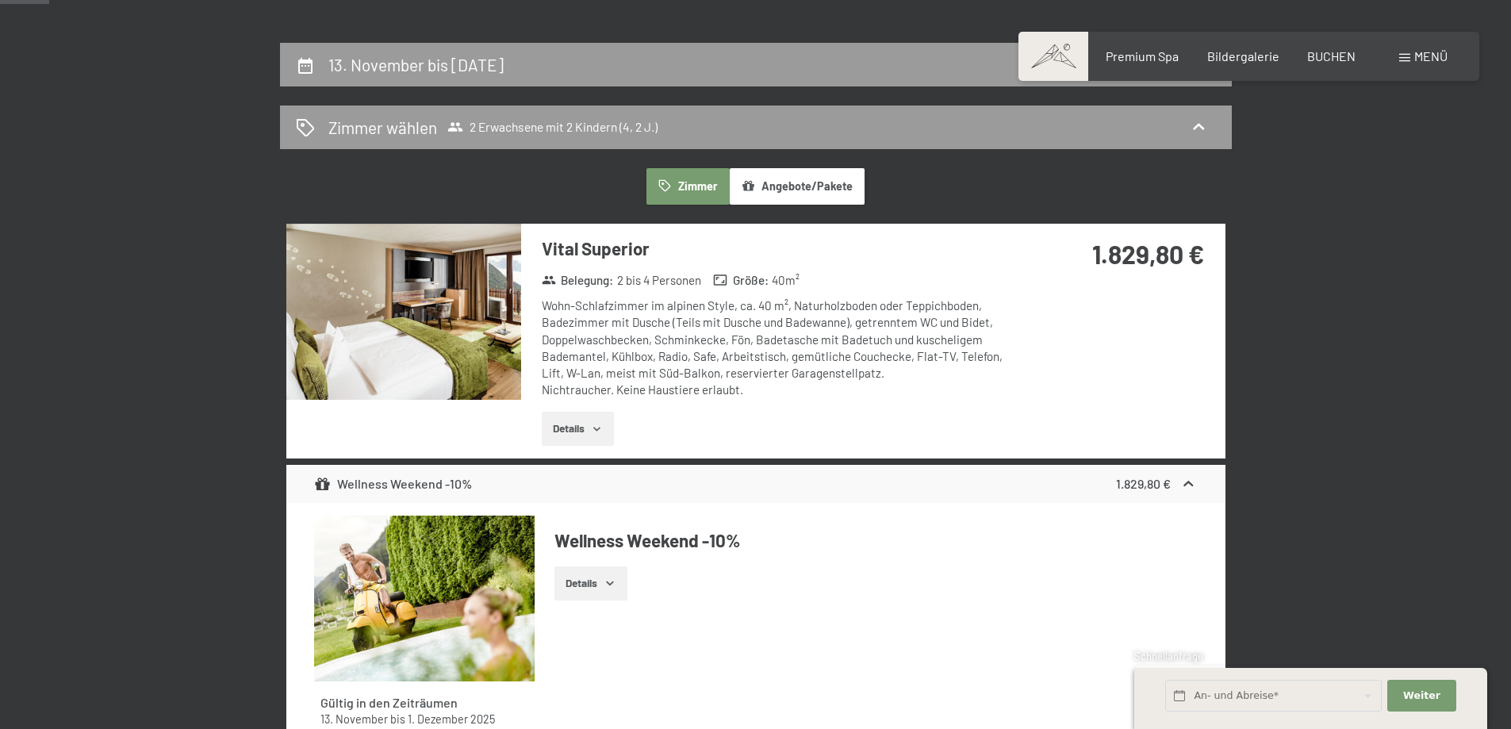
scroll to position [0, 0]
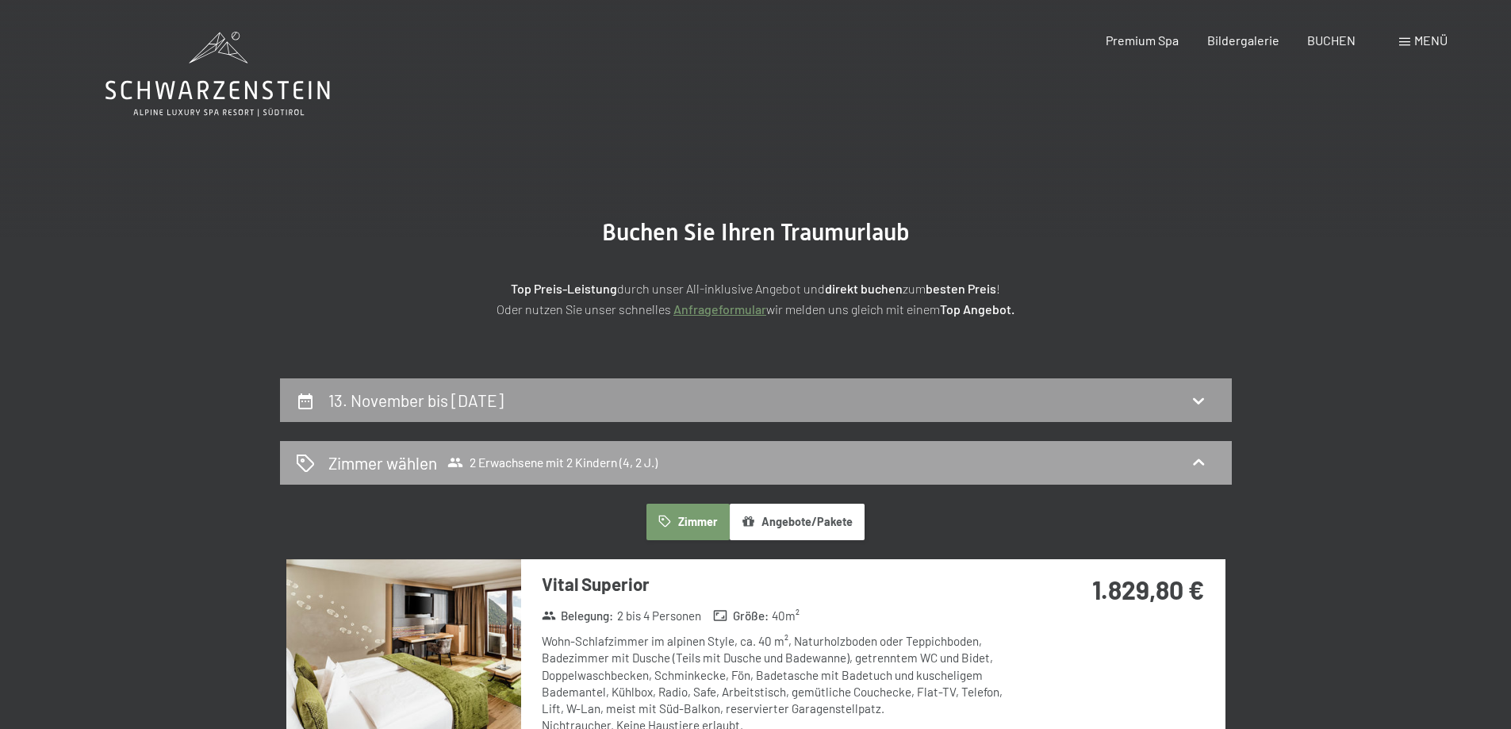
click at [628, 459] on span "2 Erwachsene mit 2 Kindern (4, 2 J.)" at bounding box center [552, 462] width 210 height 16
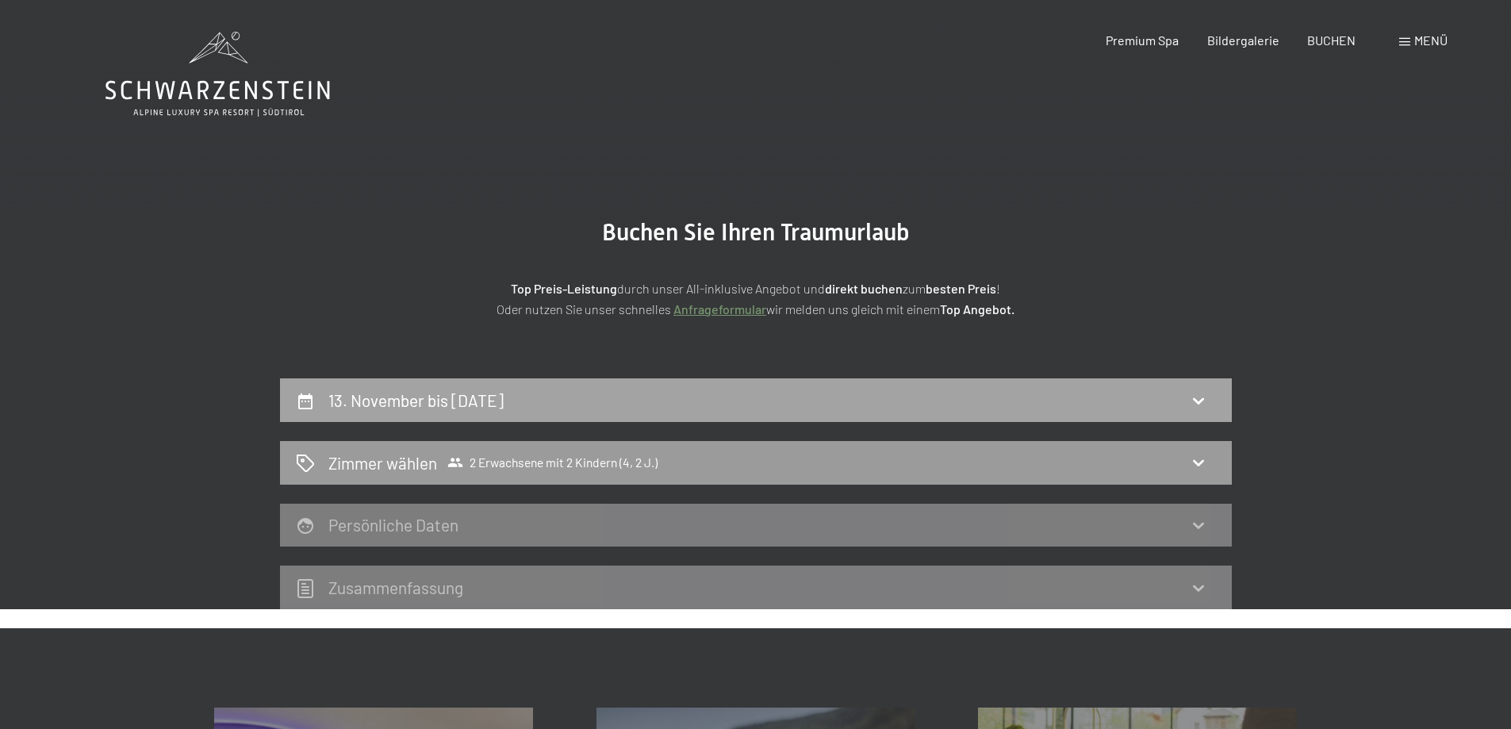
click at [821, 393] on div "13. November bis 16. November 2025" at bounding box center [756, 400] width 920 height 23
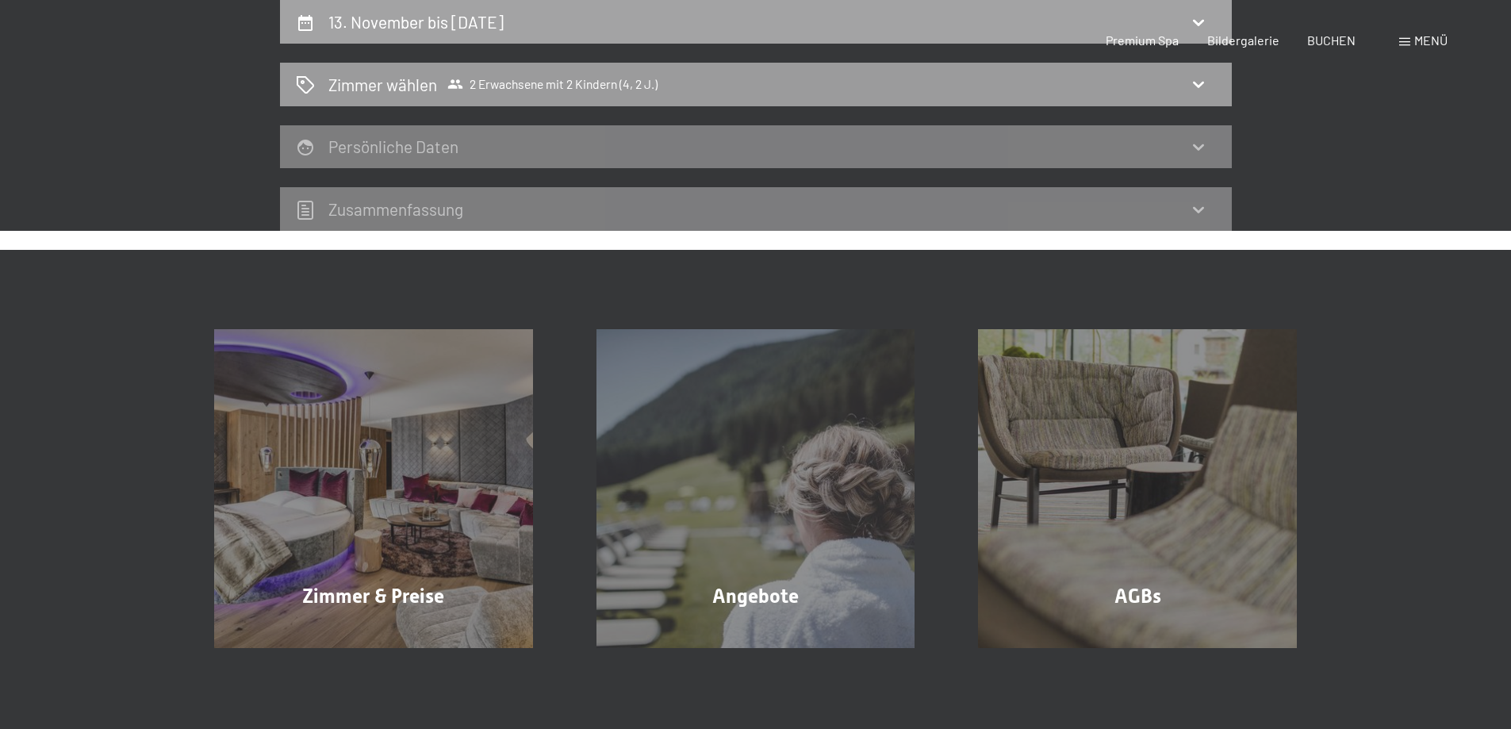
select select "4"
select select "2"
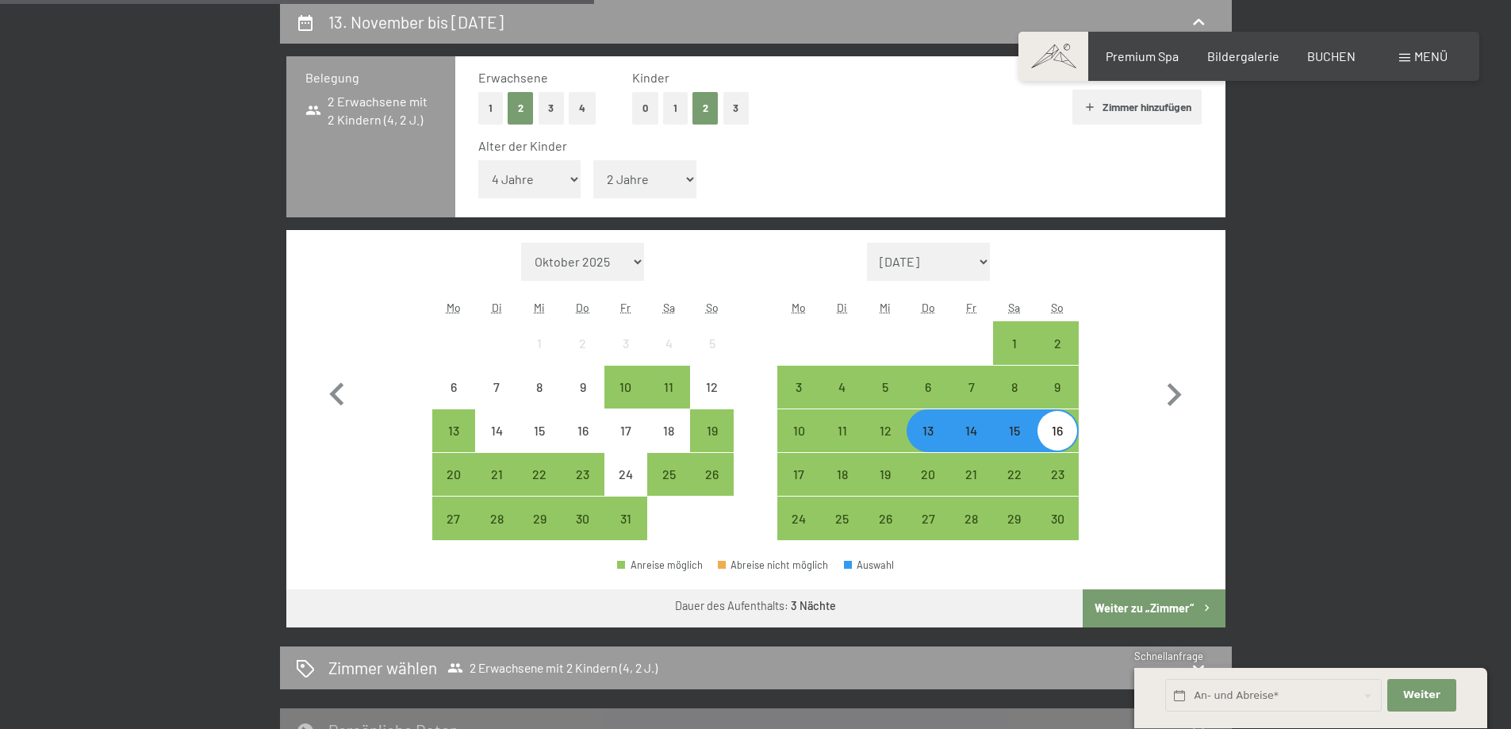
click at [647, 107] on button "0" at bounding box center [645, 108] width 26 height 33
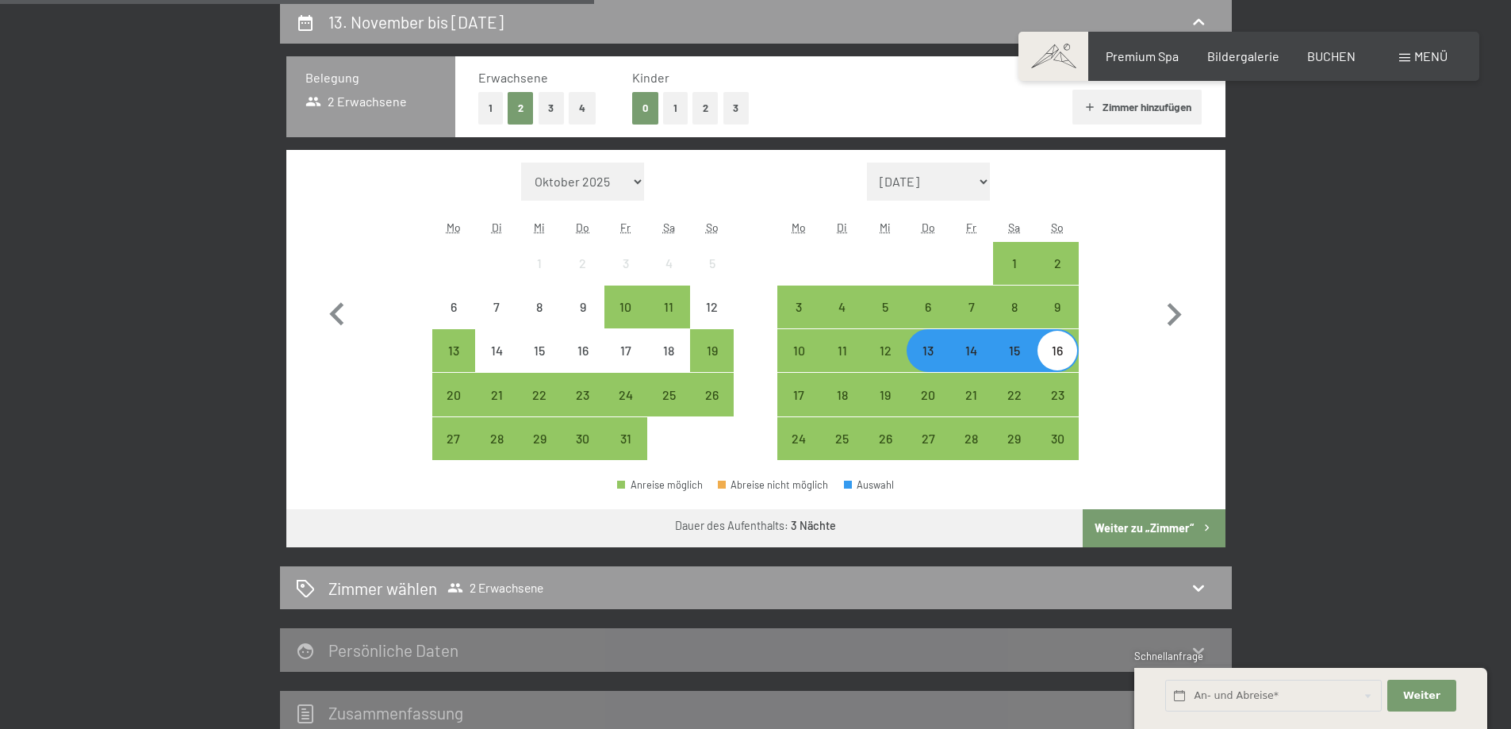
click at [1148, 531] on button "Weiter zu „Zimmer“" at bounding box center [1154, 528] width 142 height 38
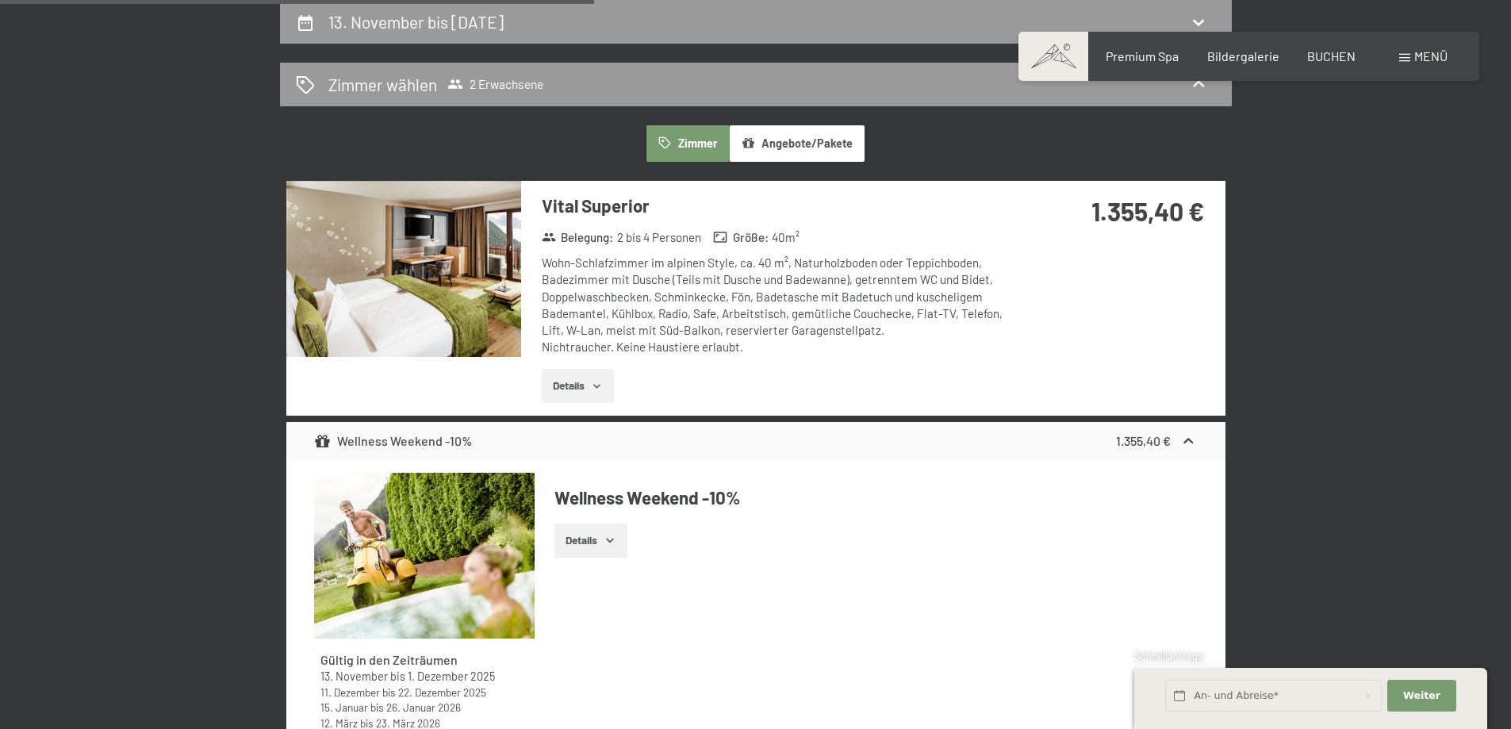
click at [599, 388] on icon "button" at bounding box center [597, 386] width 13 height 13
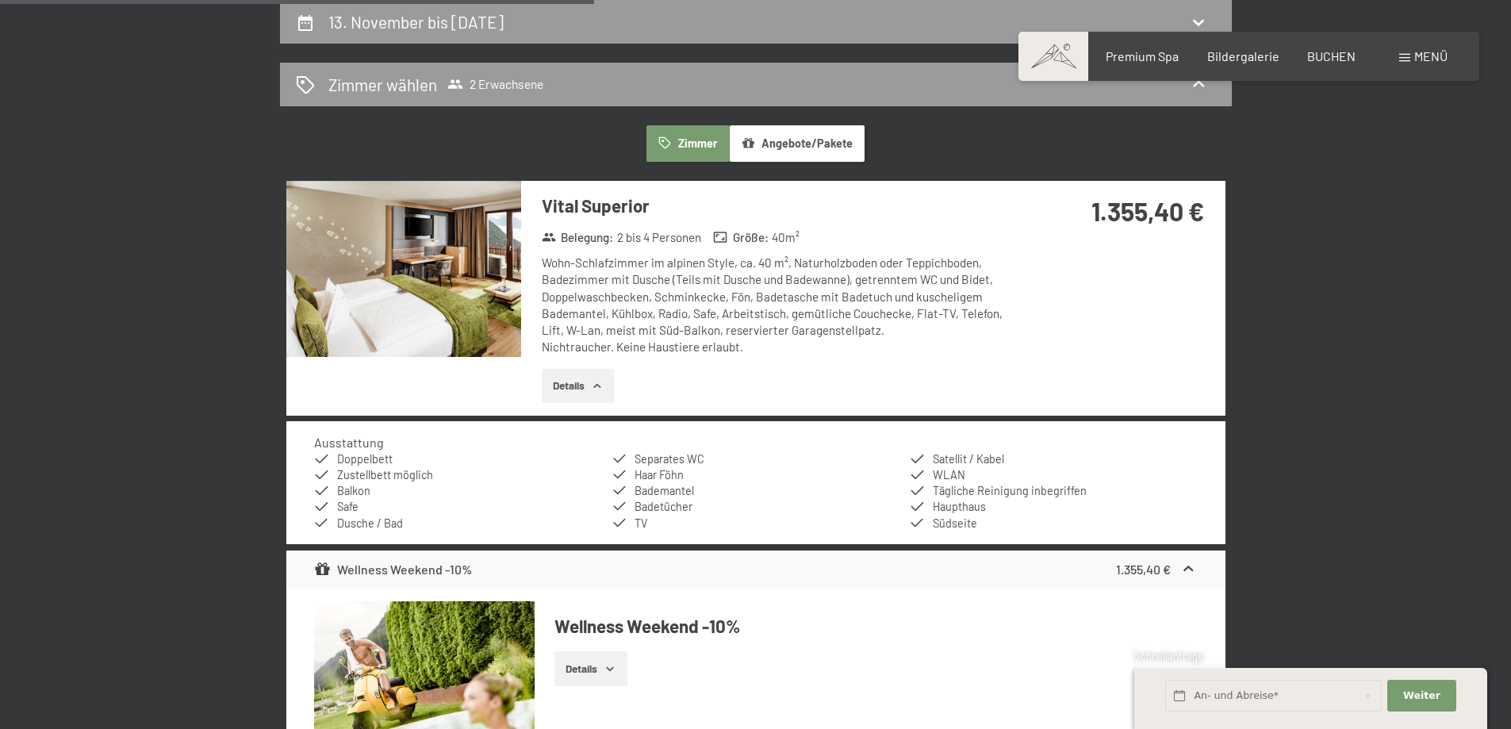
click at [599, 388] on icon "button" at bounding box center [597, 386] width 13 height 13
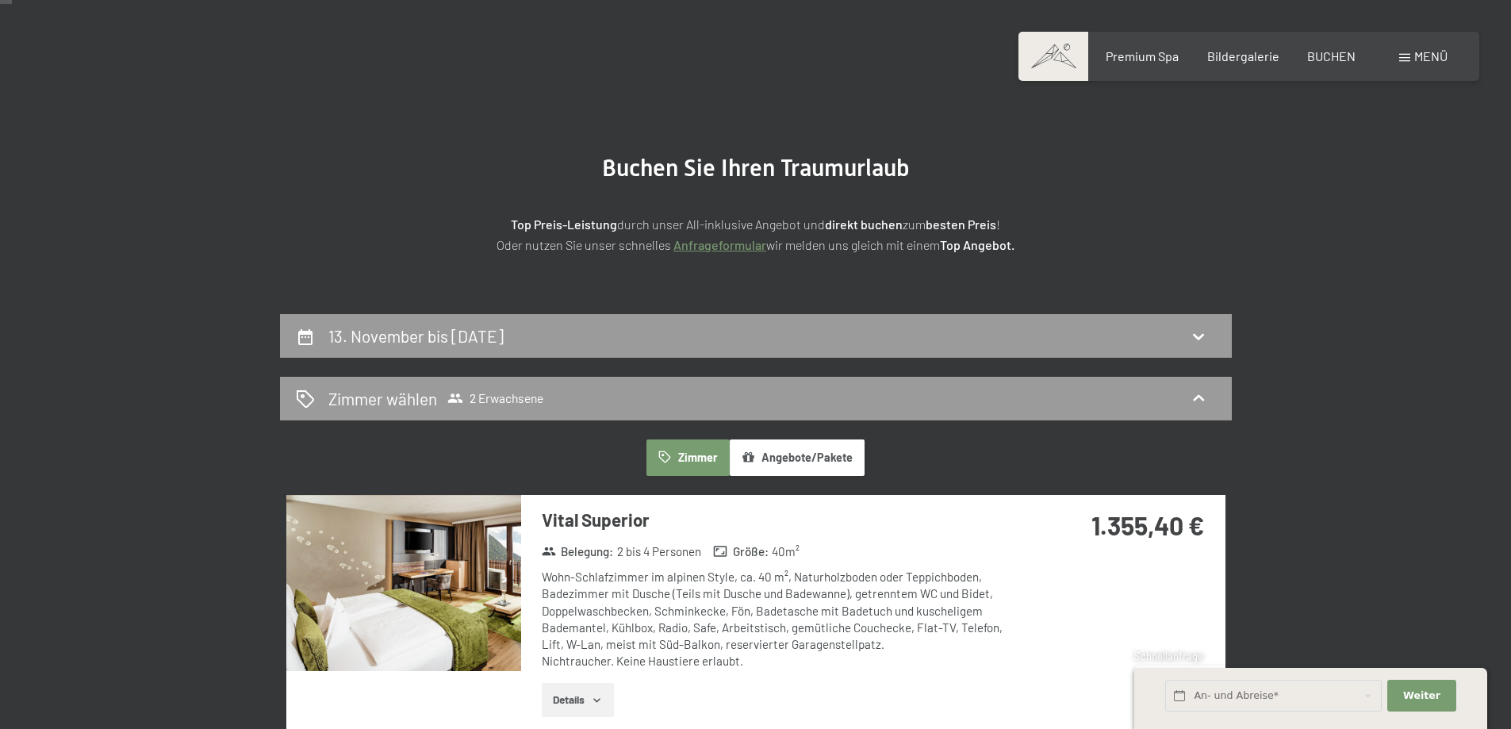
scroll to position [0, 0]
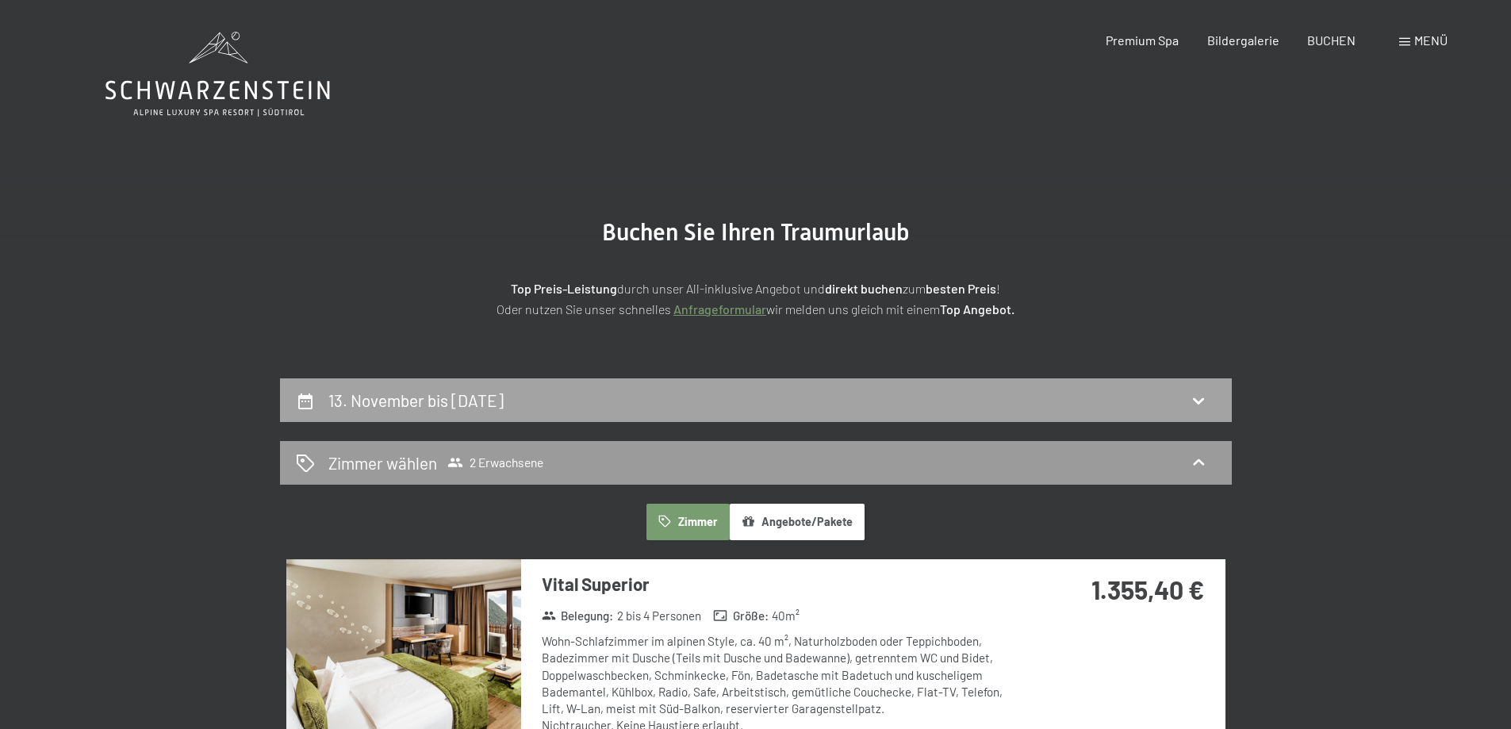
click at [1199, 394] on icon at bounding box center [1198, 400] width 19 height 19
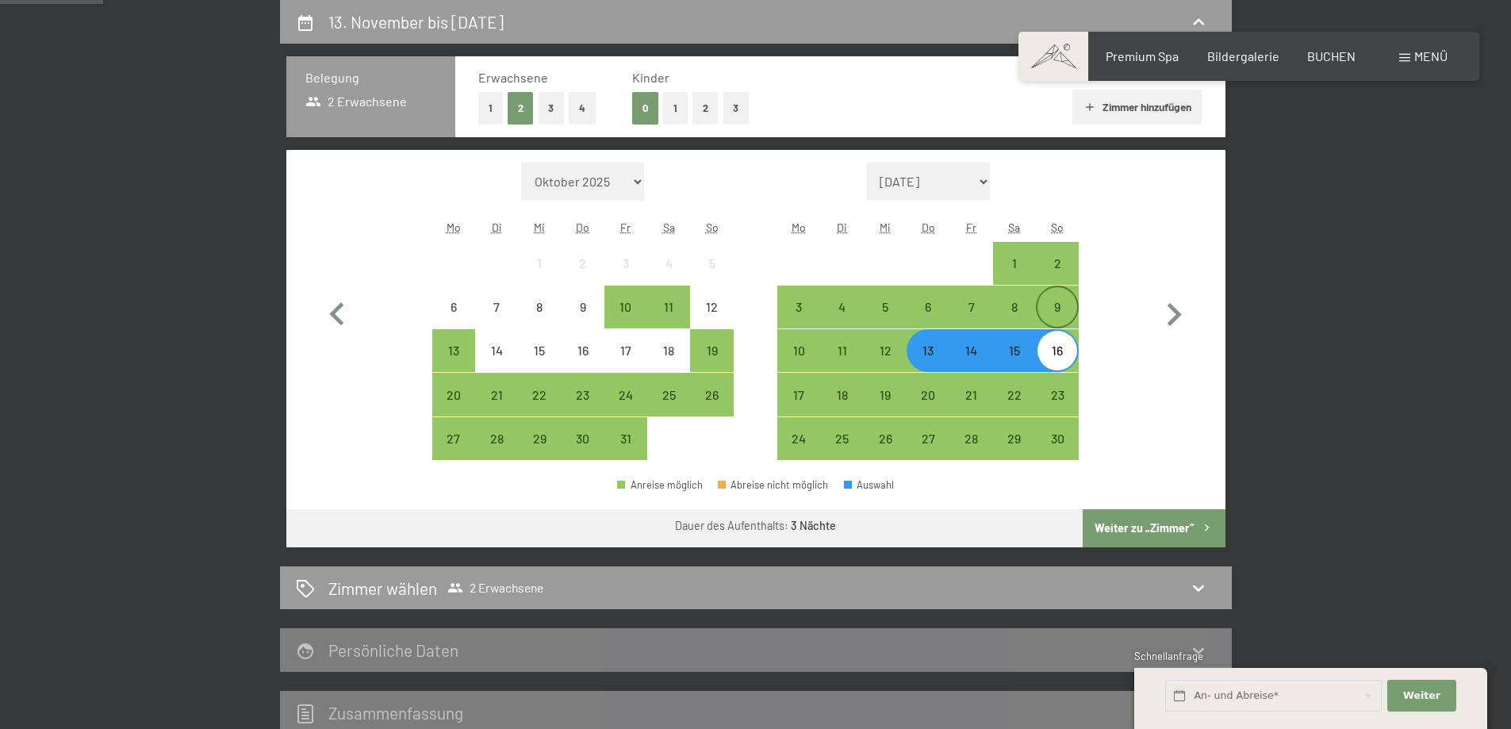
click at [1060, 309] on div "9" at bounding box center [1057, 321] width 40 height 40
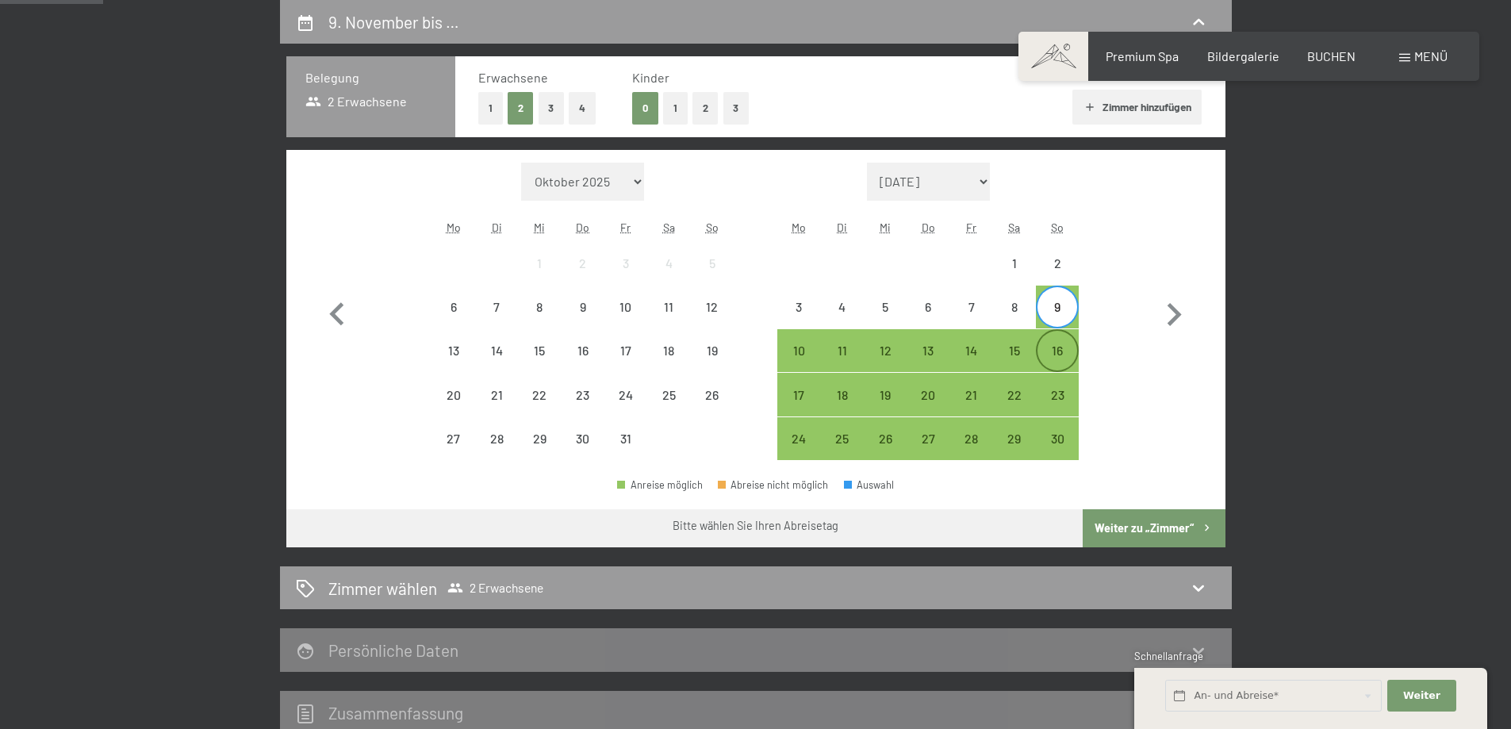
click at [1056, 354] on div "16" at bounding box center [1057, 364] width 40 height 40
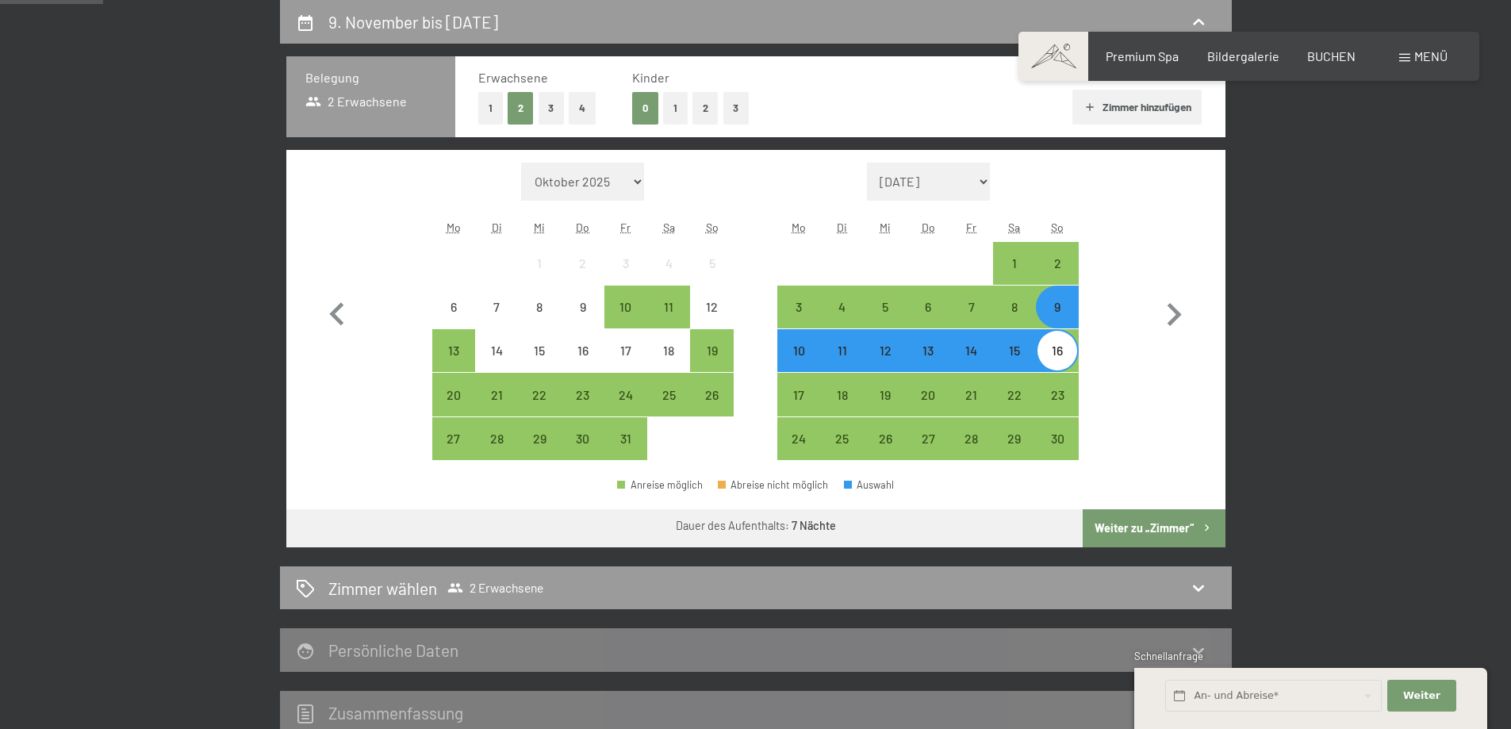
click at [1151, 534] on button "Weiter zu „Zimmer“" at bounding box center [1154, 528] width 142 height 38
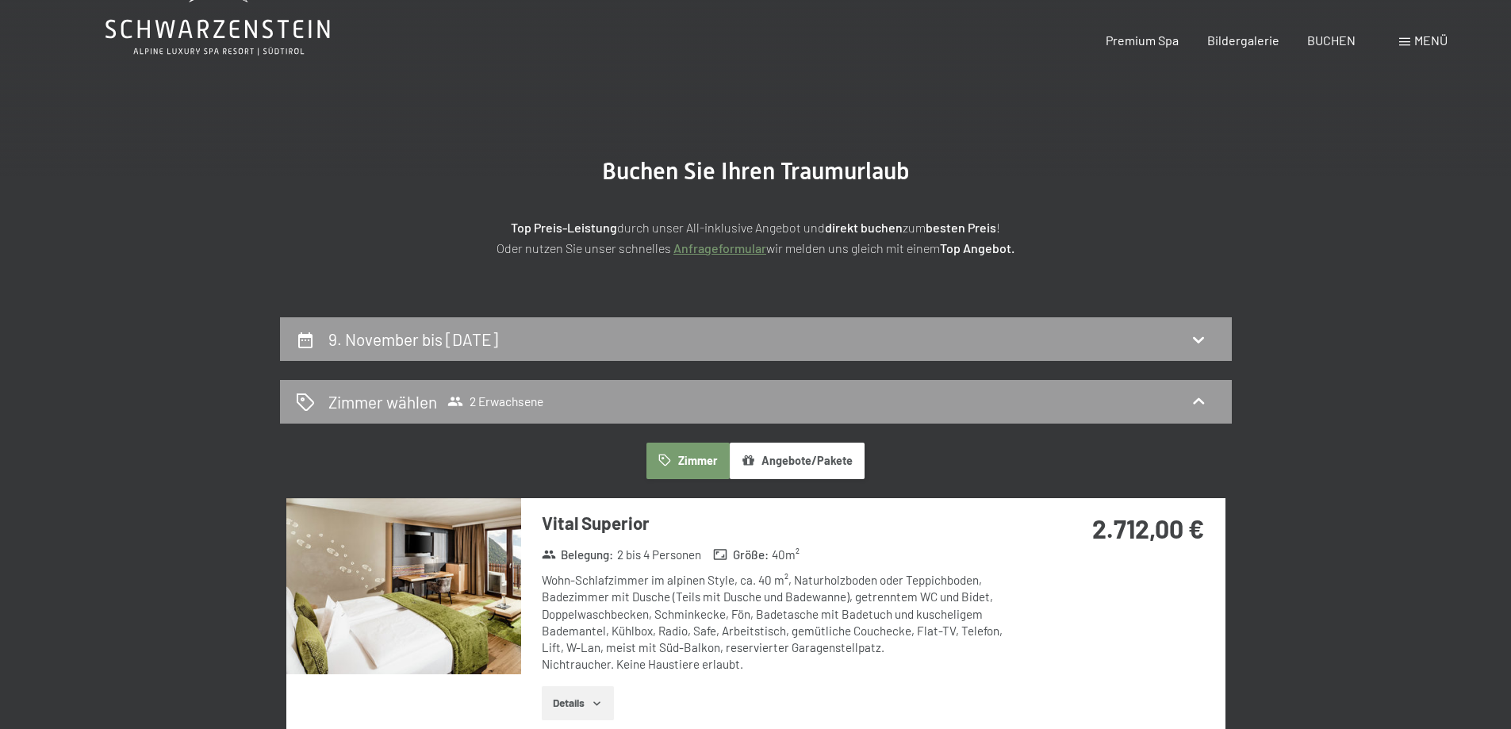
scroll to position [0, 0]
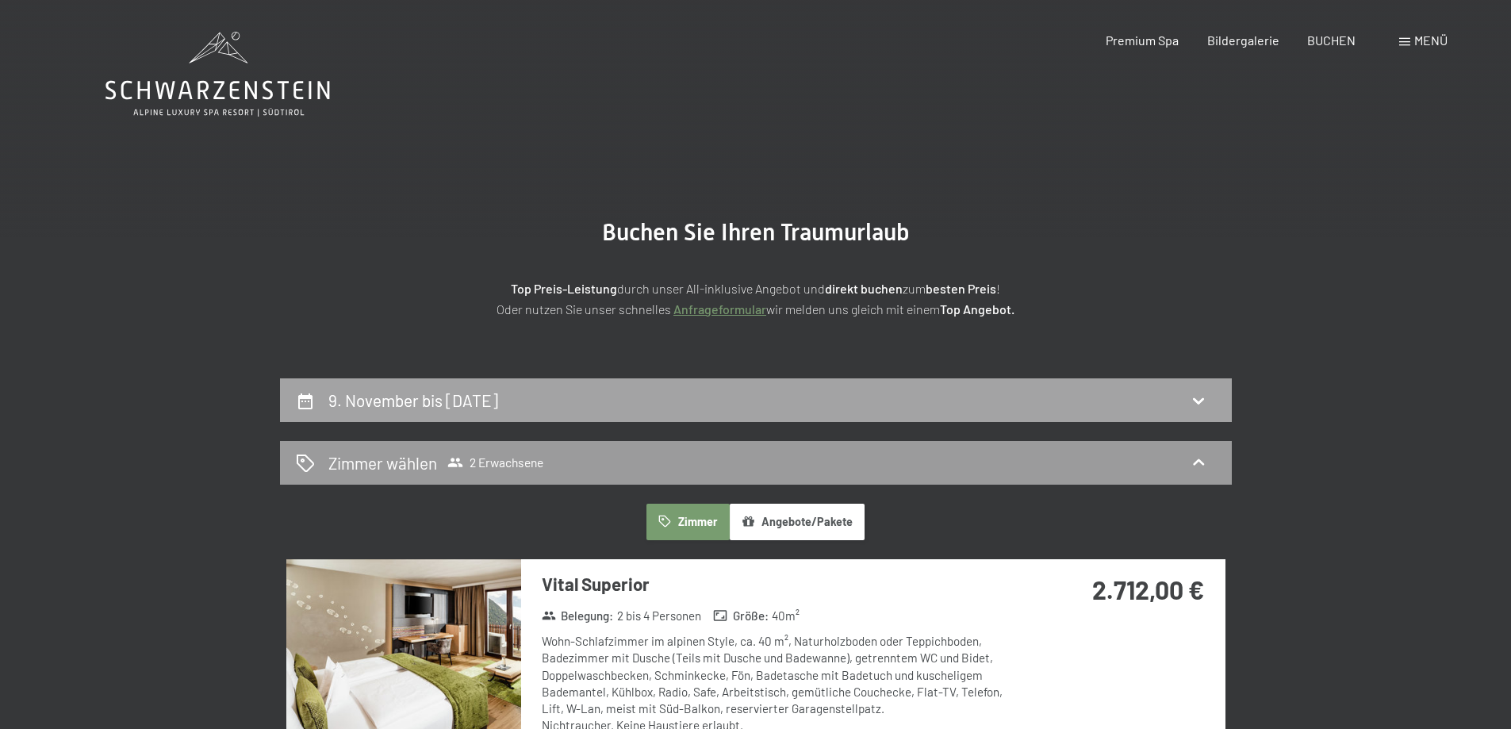
click at [1210, 396] on div "9. November bis 16. November 2025" at bounding box center [756, 400] width 920 height 23
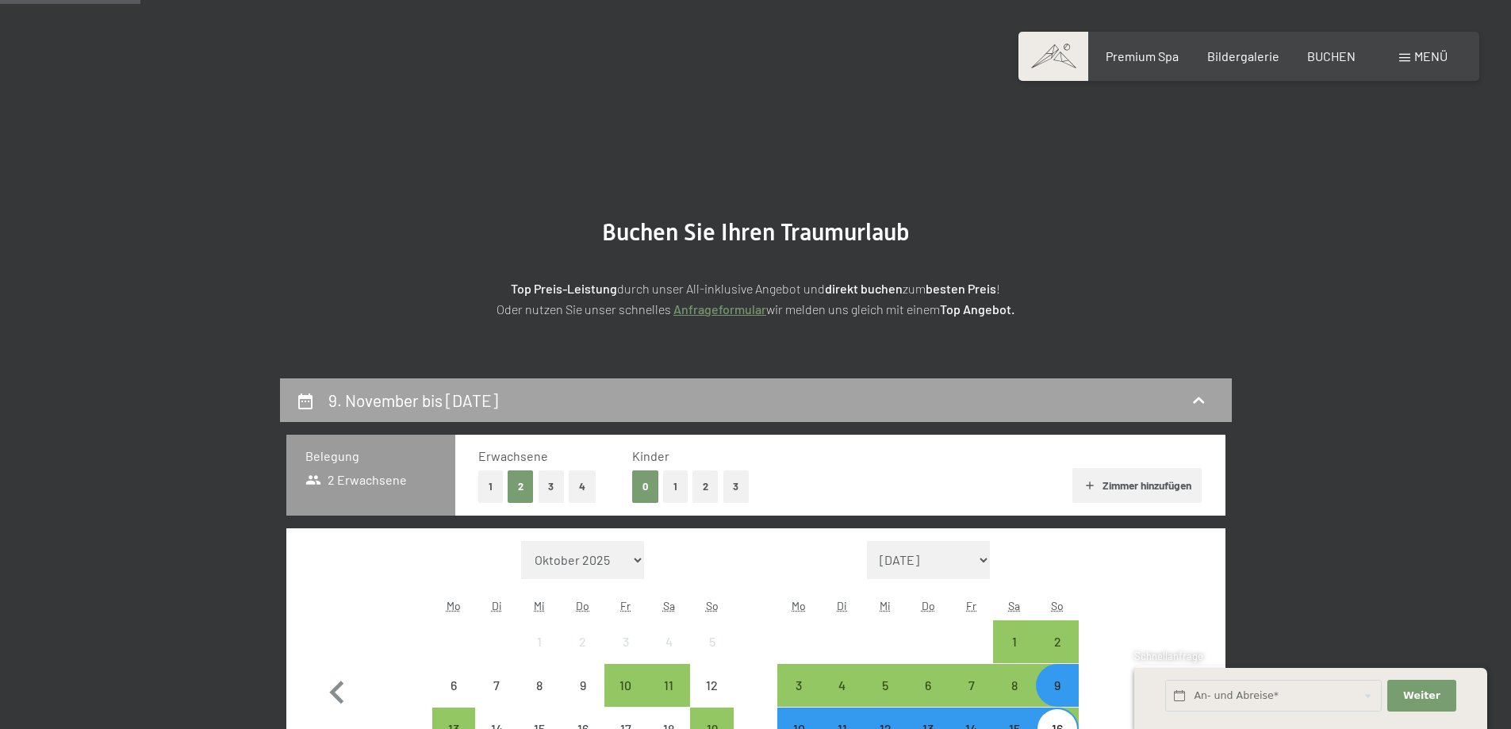
scroll to position [378, 0]
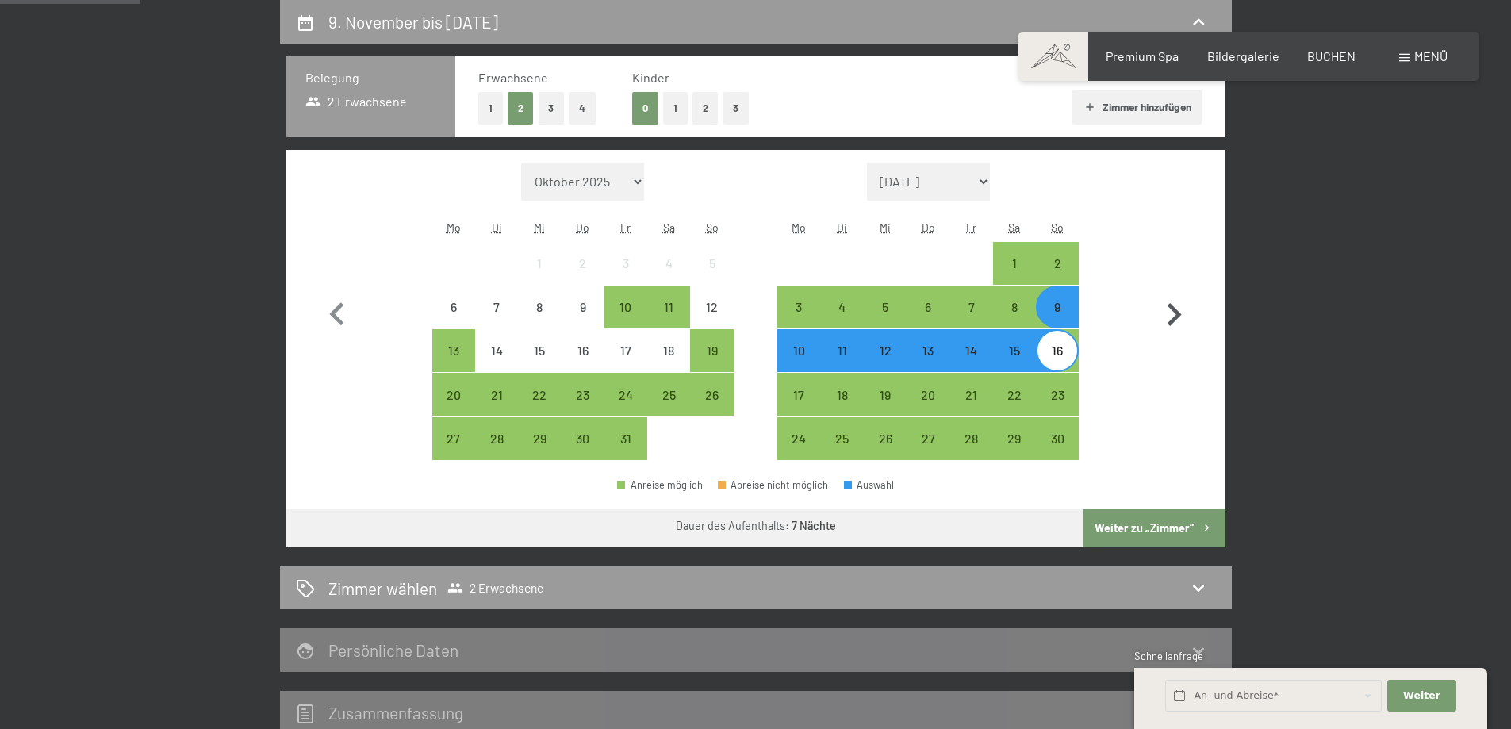
click at [1168, 310] on icon "button" at bounding box center [1174, 315] width 46 height 46
select select "2025-11-01"
select select "2025-12-01"
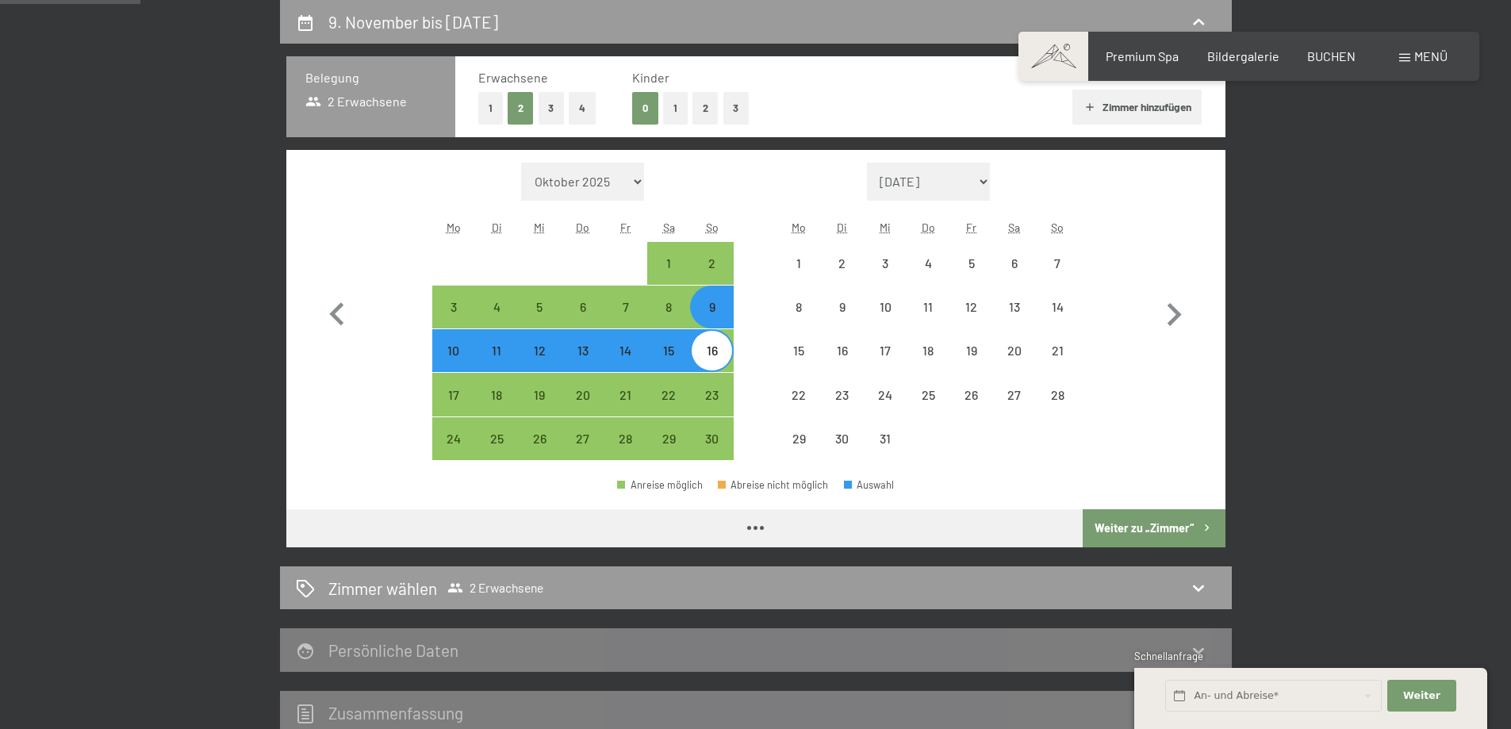
select select "2025-11-01"
select select "2025-12-01"
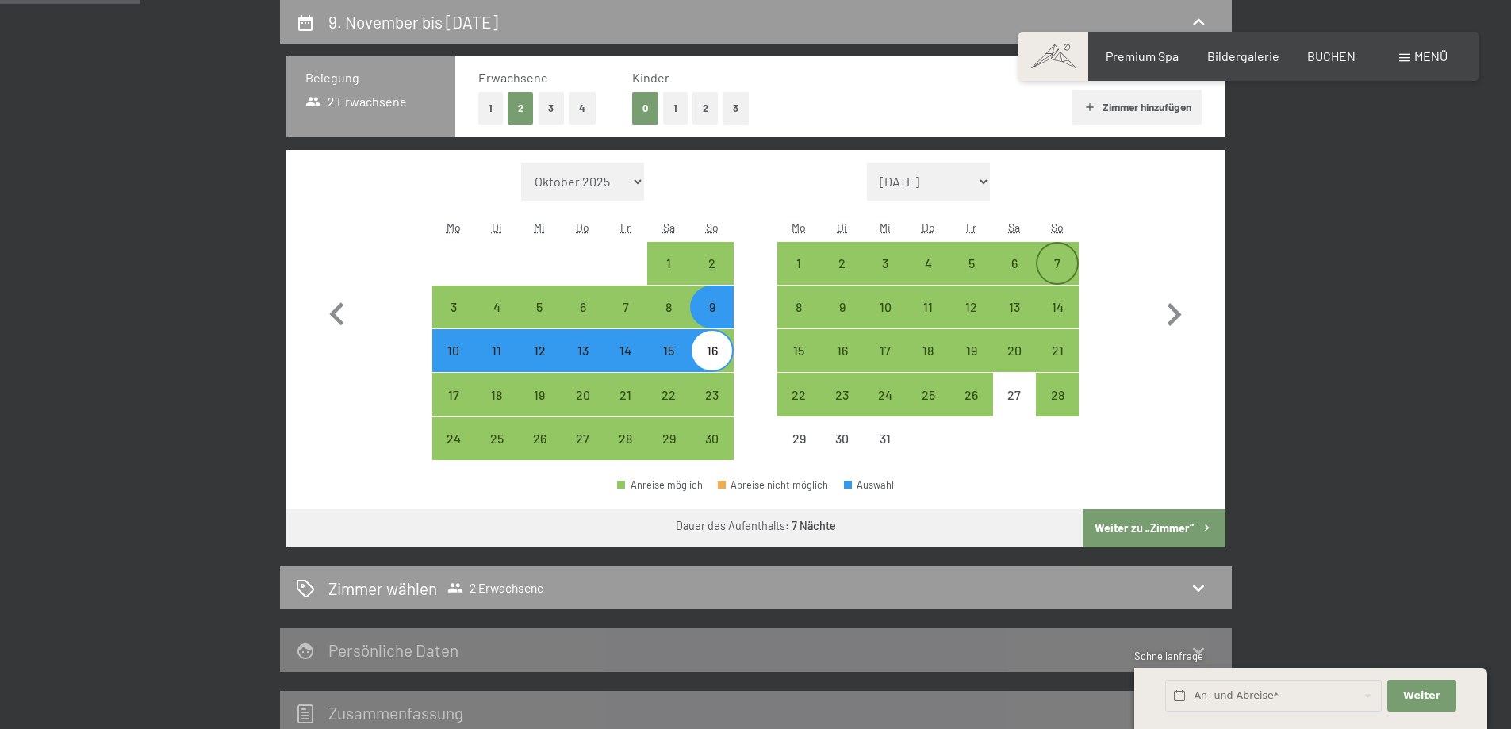
click at [1059, 255] on div "7" at bounding box center [1057, 263] width 40 height 40
select select "2025-11-01"
select select "2025-12-01"
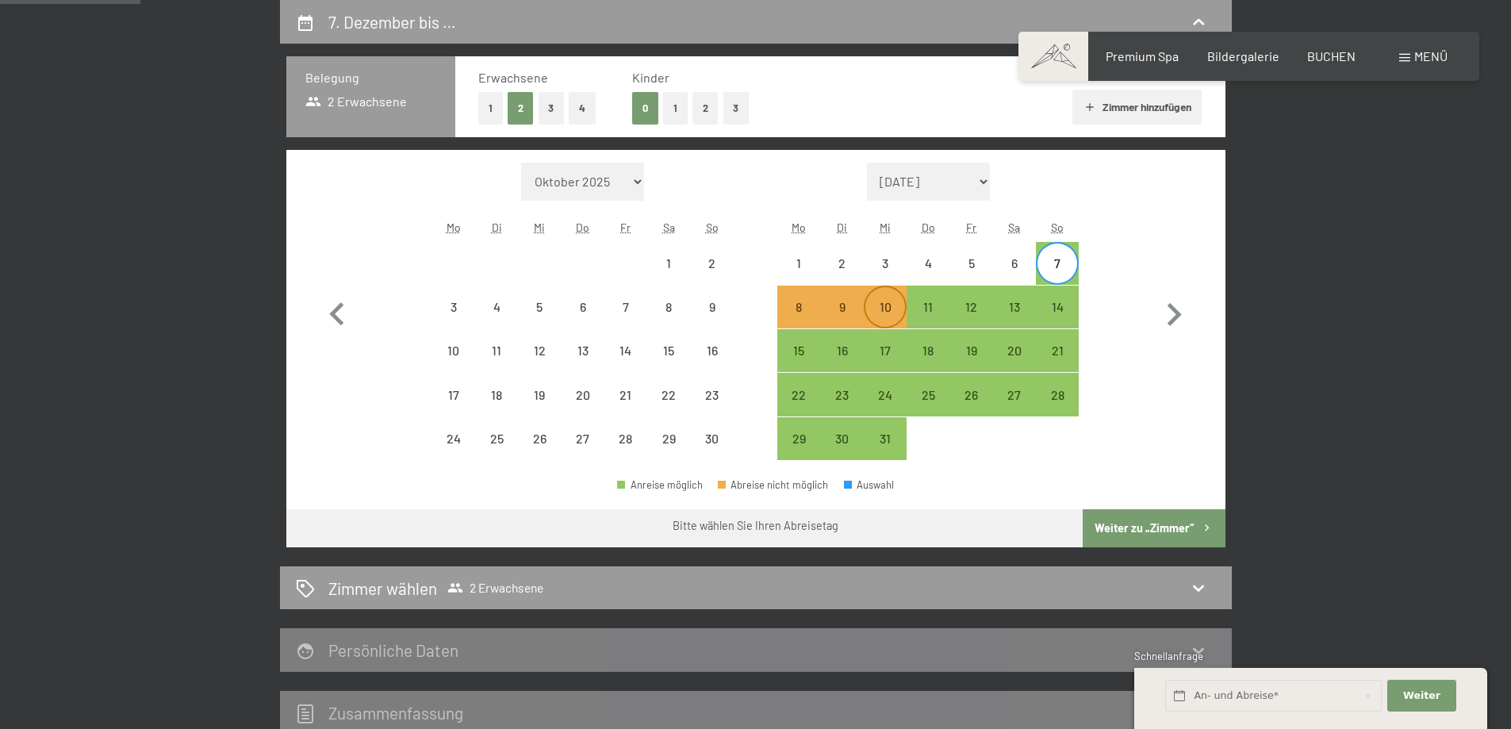
click at [888, 303] on div "10" at bounding box center [885, 321] width 40 height 40
select select "2025-11-01"
select select "2025-12-01"
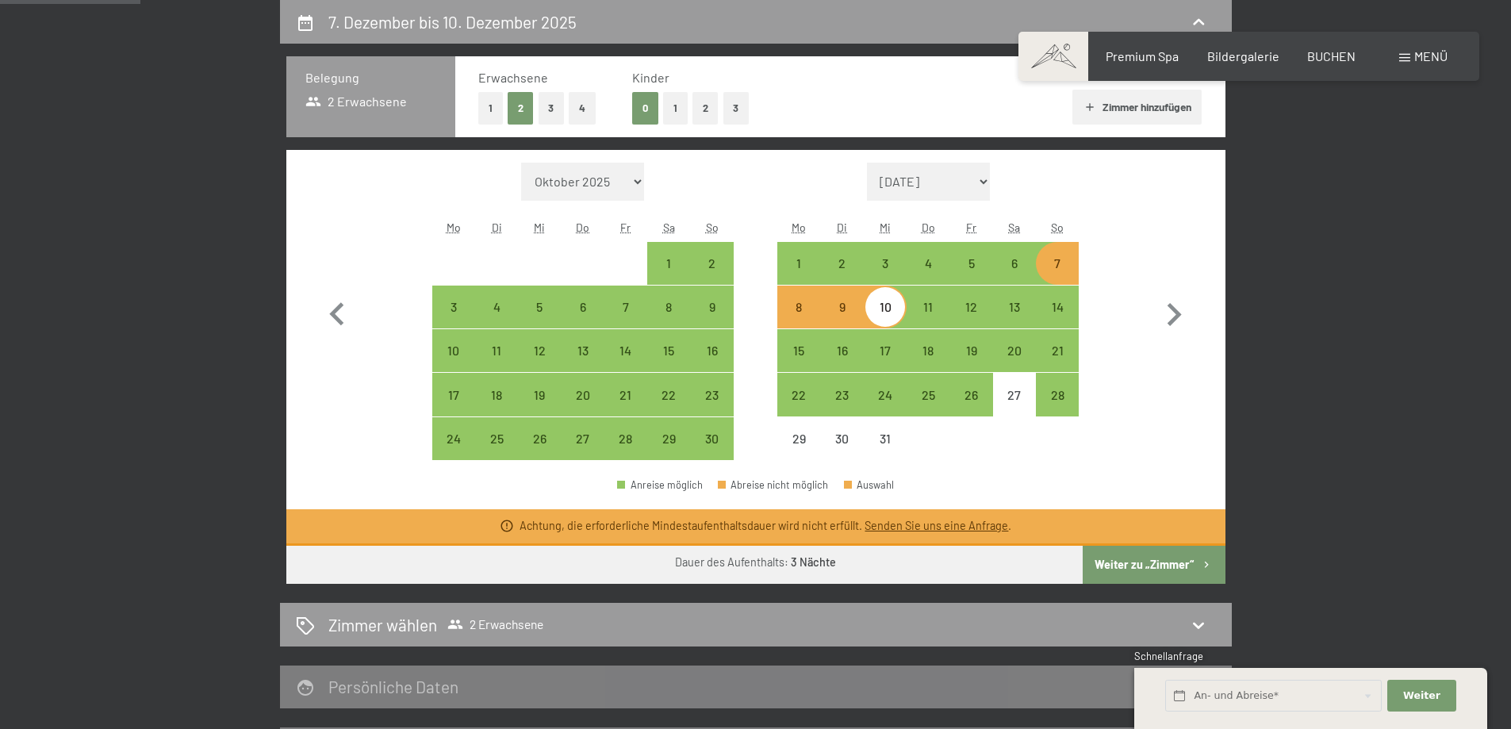
click at [1073, 265] on div "7" at bounding box center [1057, 277] width 40 height 40
select select "2025-11-01"
select select "2025-12-01"
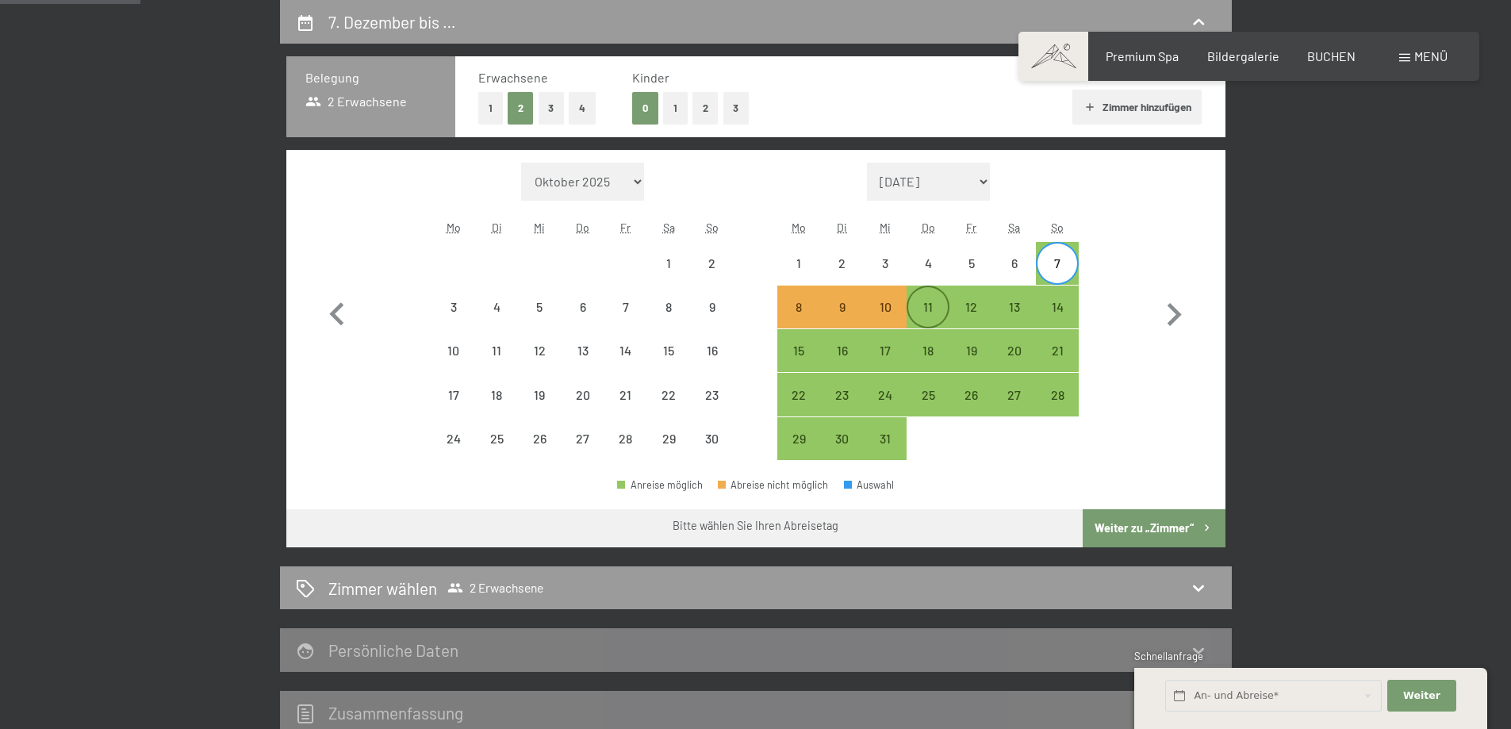
click at [930, 307] on div "11" at bounding box center [928, 321] width 40 height 40
select select "2025-11-01"
select select "2025-12-01"
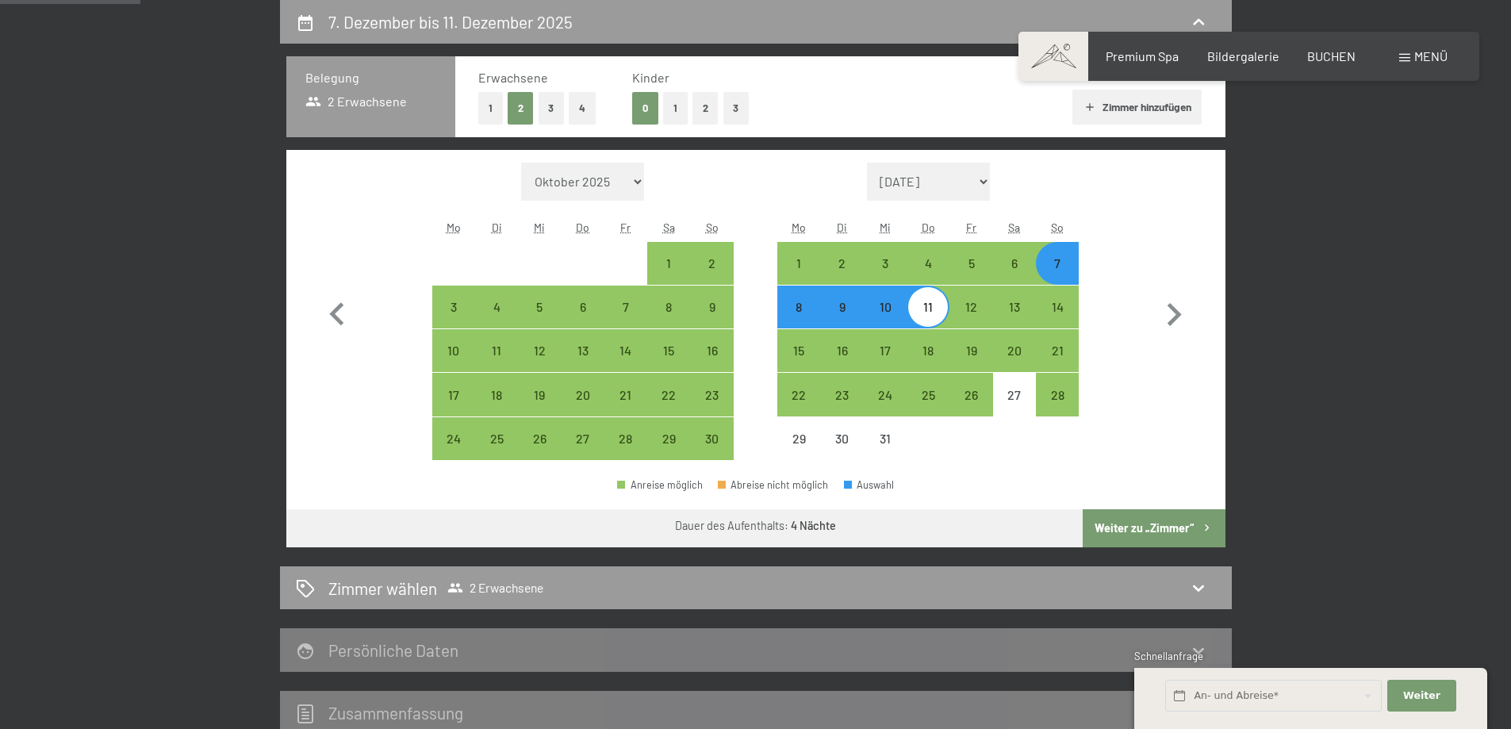
click at [1114, 519] on button "Weiter zu „Zimmer“" at bounding box center [1154, 528] width 142 height 38
select select "2025-11-01"
select select "2025-12-01"
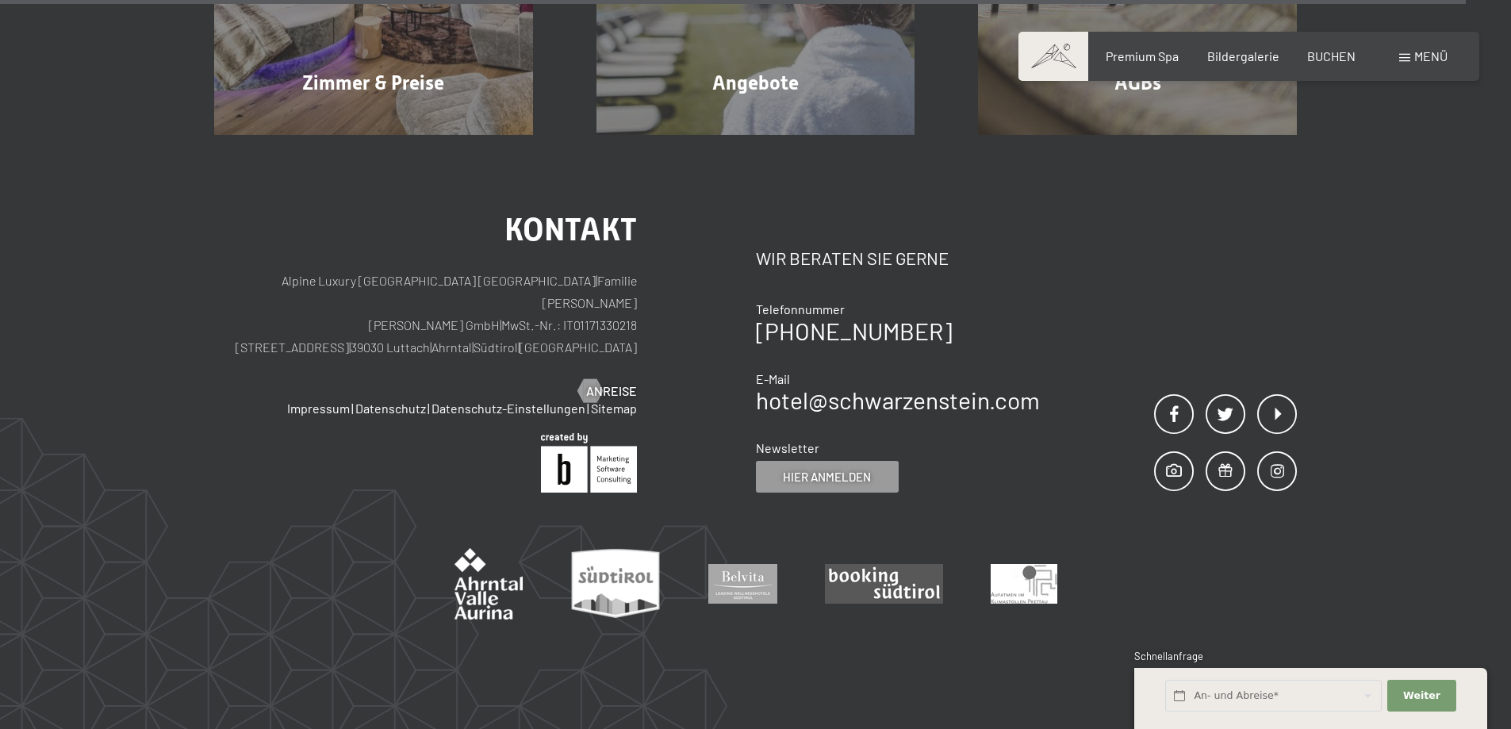
scroll to position [4564, 0]
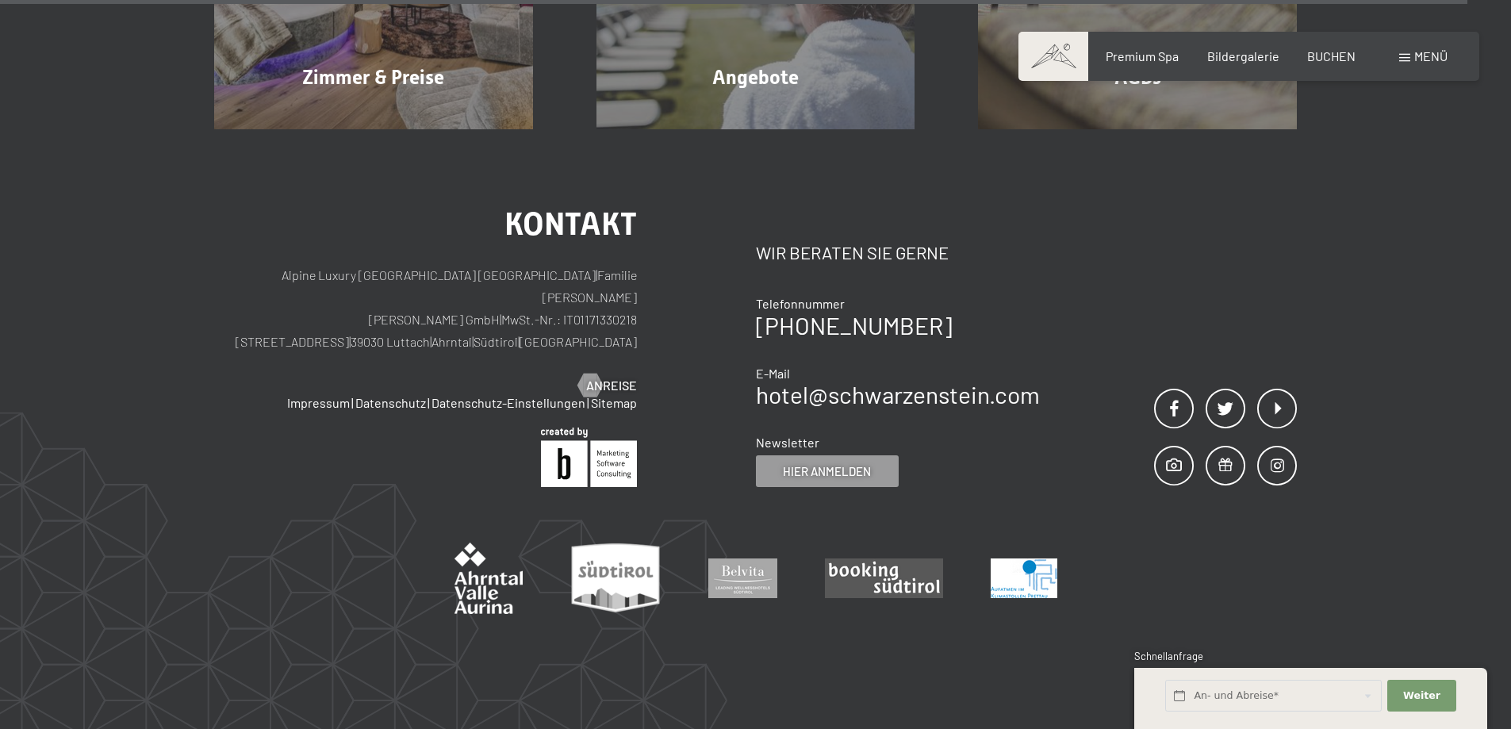
click at [1040, 581] on img at bounding box center [1024, 578] width 67 height 40
